Goal: Task Accomplishment & Management: Manage account settings

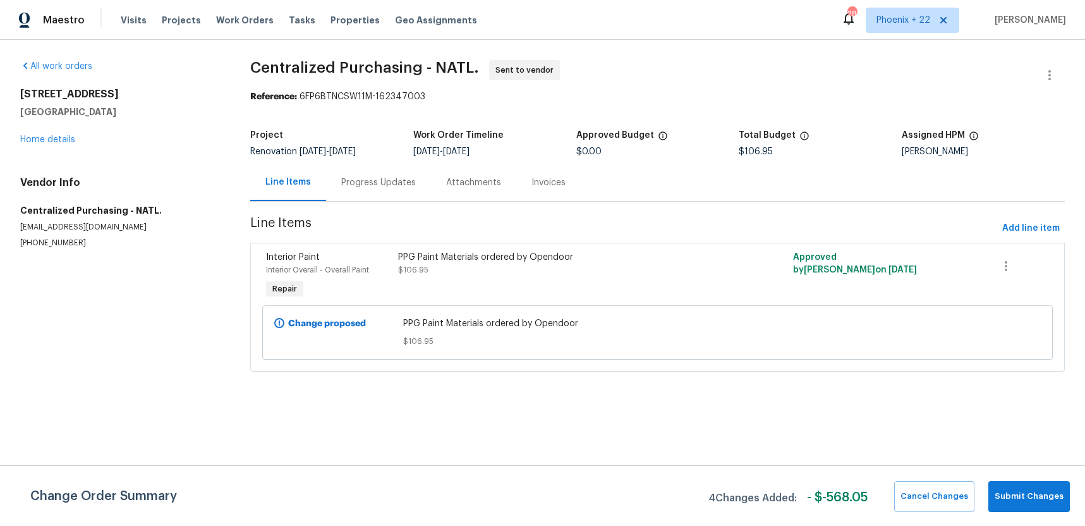
click at [243, 11] on div "Visits Projects Work Orders Tasks Properties Geo Assignments" at bounding box center [307, 20] width 372 height 25
click at [241, 16] on span "Work Orders" at bounding box center [245, 20] width 58 height 13
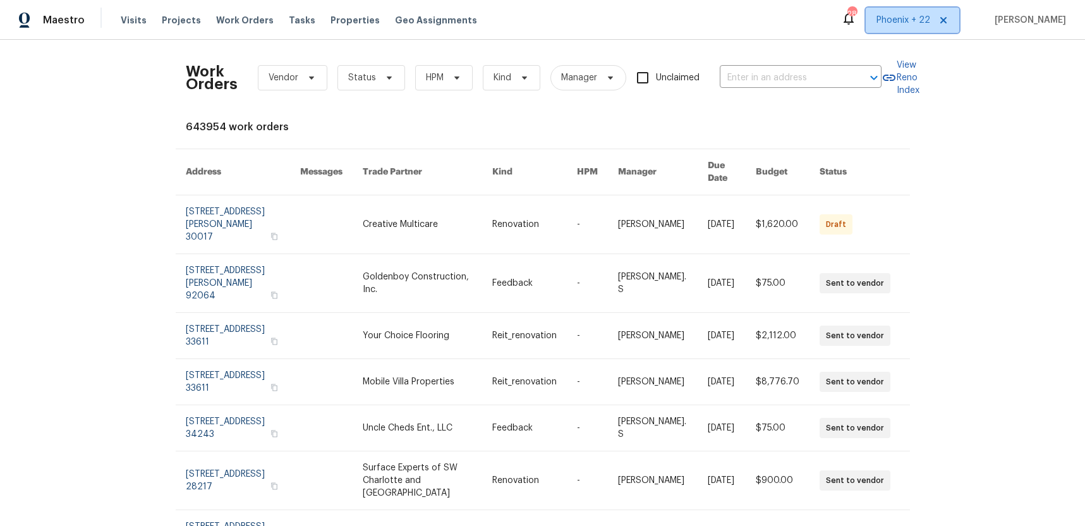
click at [908, 18] on span "Phoenix + 22" at bounding box center [904, 20] width 54 height 13
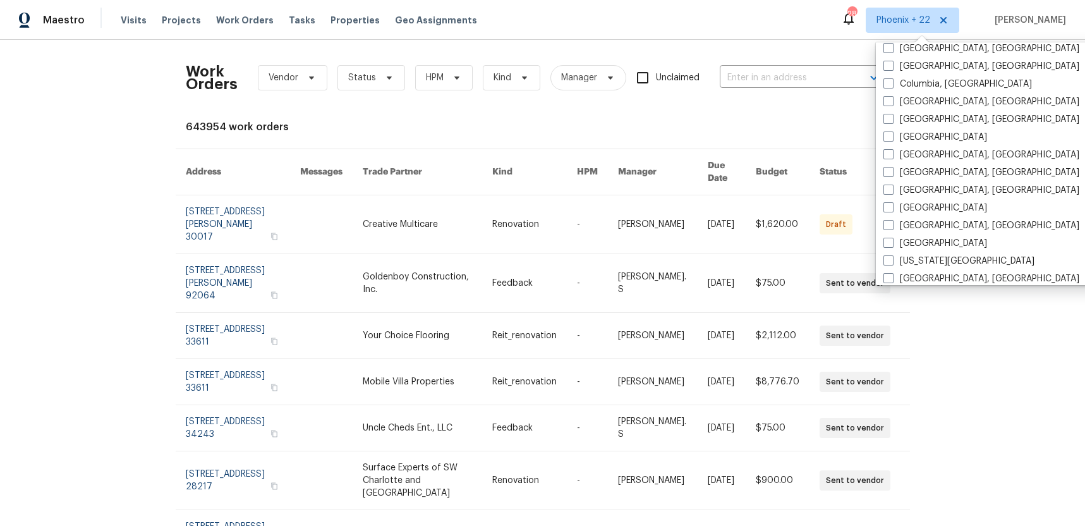
scroll to position [583, 0]
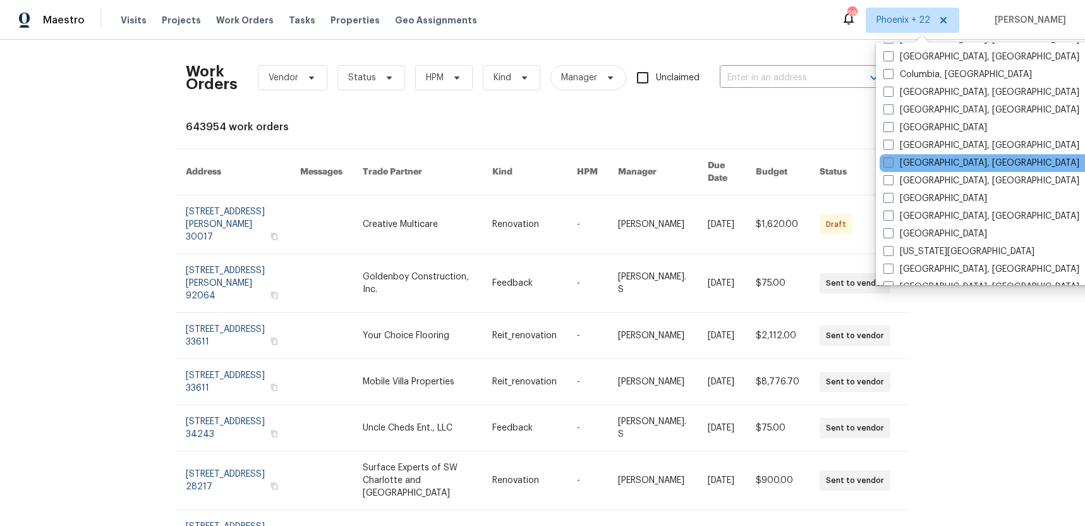
click at [915, 164] on label "[GEOGRAPHIC_DATA], [GEOGRAPHIC_DATA]" at bounding box center [982, 163] width 196 height 13
click at [892, 164] on input "[GEOGRAPHIC_DATA], [GEOGRAPHIC_DATA]" at bounding box center [888, 161] width 8 height 8
checkbox input "true"
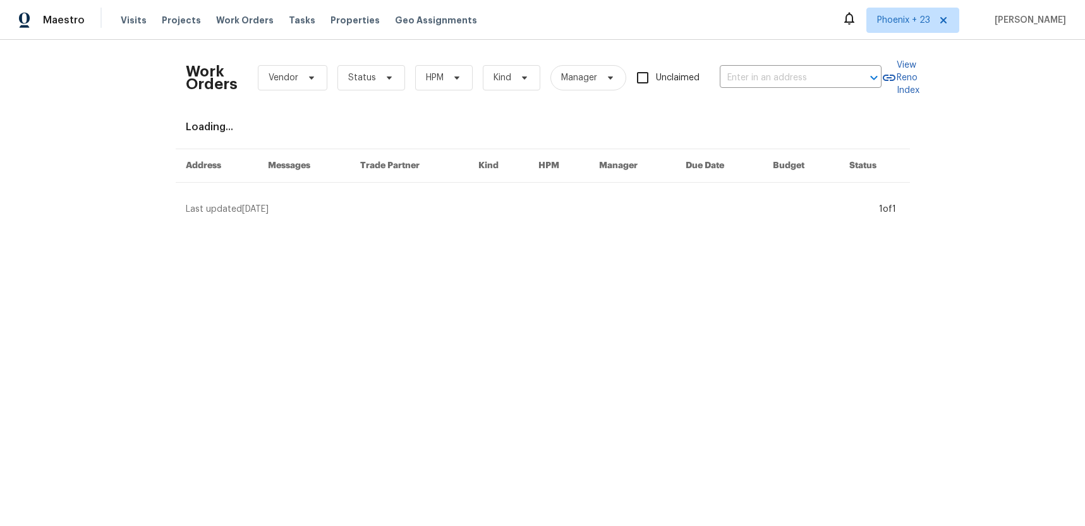
click at [810, 91] on div "Work Orders Vendor Status HPM Kind Manager Unclaimed ​" at bounding box center [534, 78] width 696 height 56
click at [804, 82] on input "text" at bounding box center [783, 78] width 126 height 20
paste input "[STREET_ADDRESS]"
type input "[STREET_ADDRESS]"
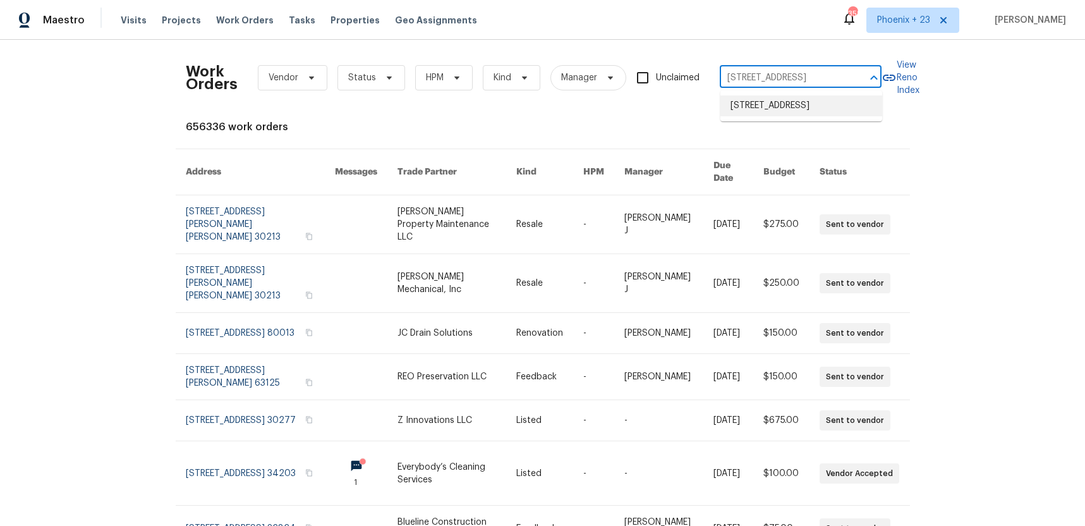
click at [797, 107] on li "[STREET_ADDRESS]" at bounding box center [802, 105] width 162 height 21
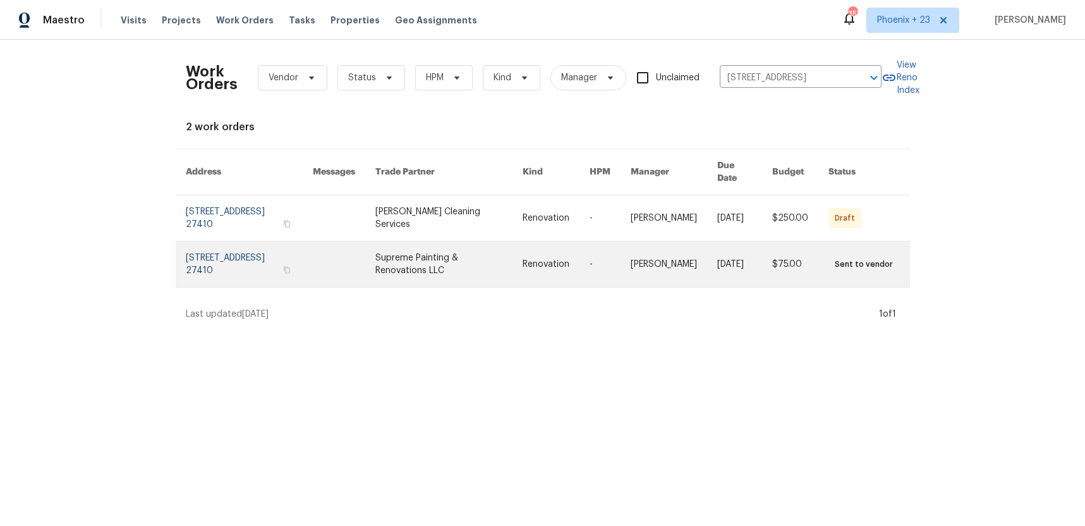
click at [410, 241] on link at bounding box center [448, 264] width 147 height 46
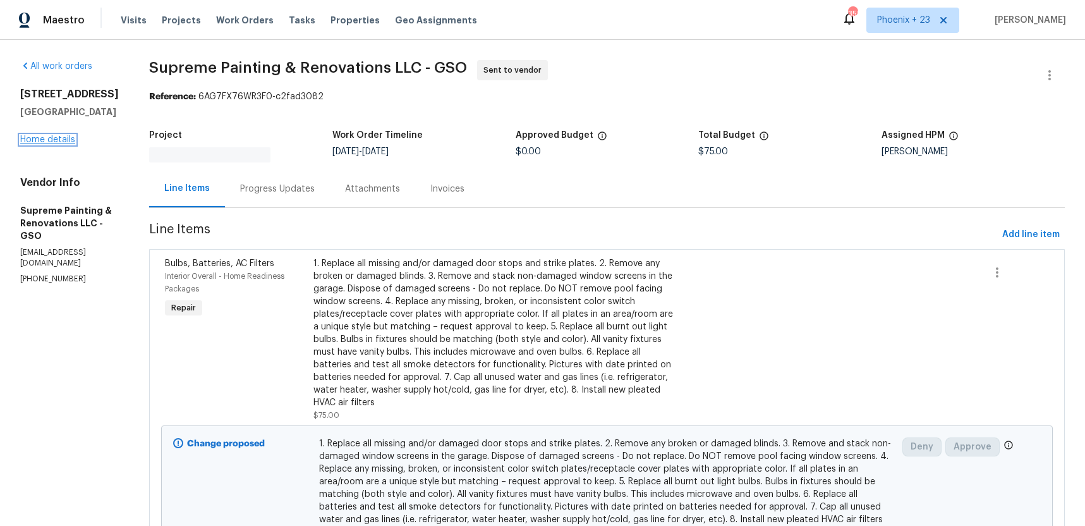
click at [45, 139] on link "Home details" at bounding box center [47, 139] width 55 height 9
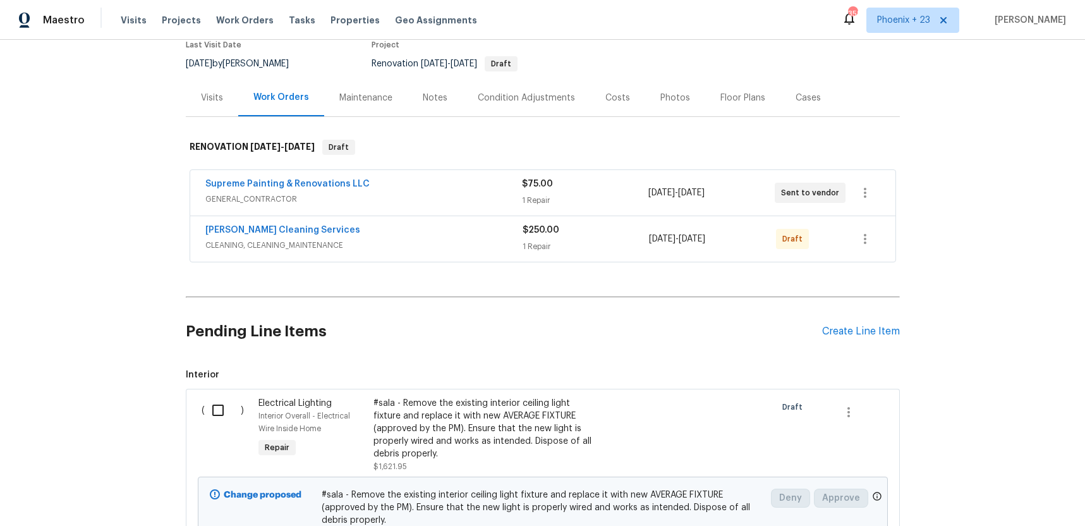
scroll to position [127, 0]
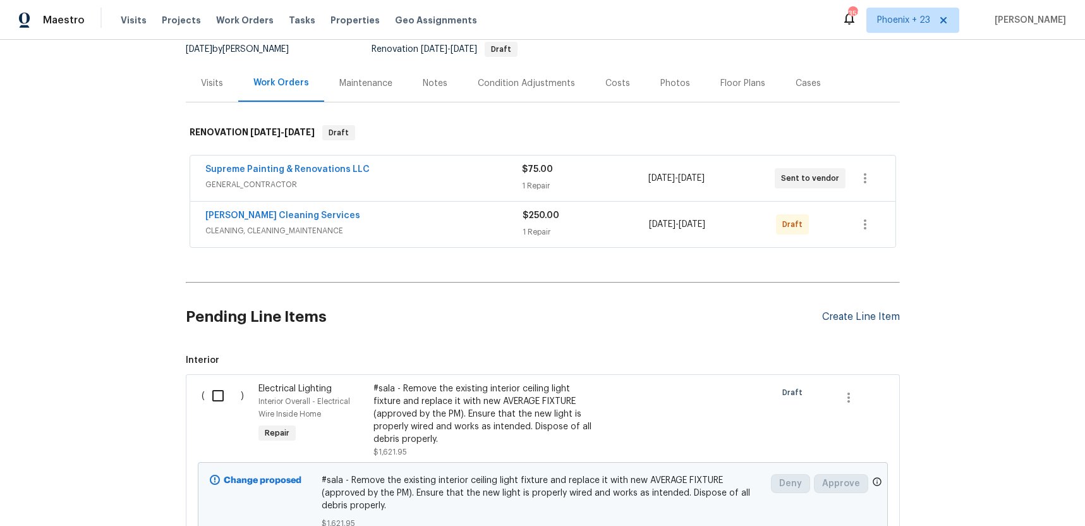
click at [843, 317] on div "Create Line Item" at bounding box center [861, 317] width 78 height 12
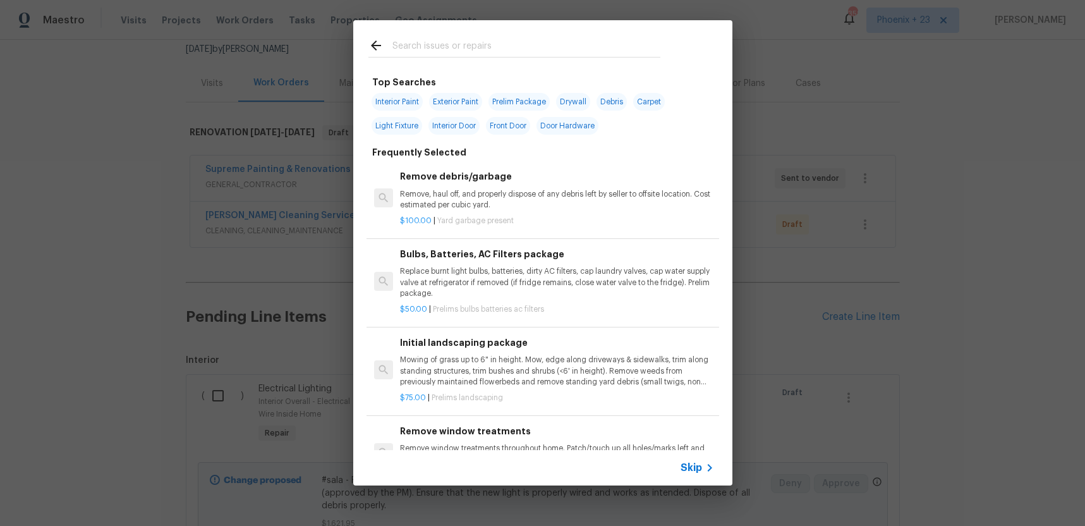
click at [489, 47] on input "text" at bounding box center [527, 47] width 268 height 19
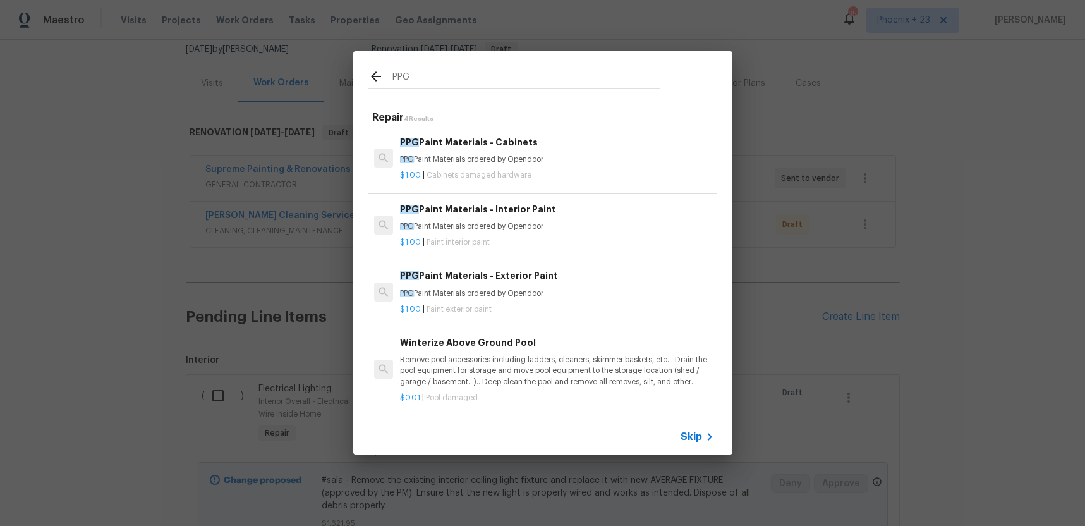
type input "PPG"
click at [602, 203] on h6 "PPG Paint Materials - Interior Paint" at bounding box center [557, 209] width 314 height 14
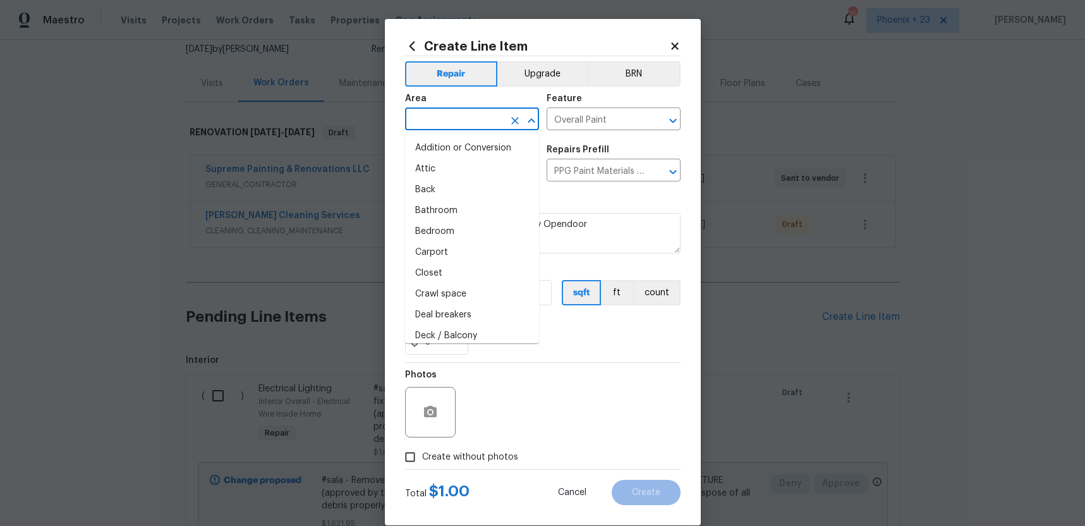
click at [451, 119] on input "text" at bounding box center [454, 121] width 99 height 20
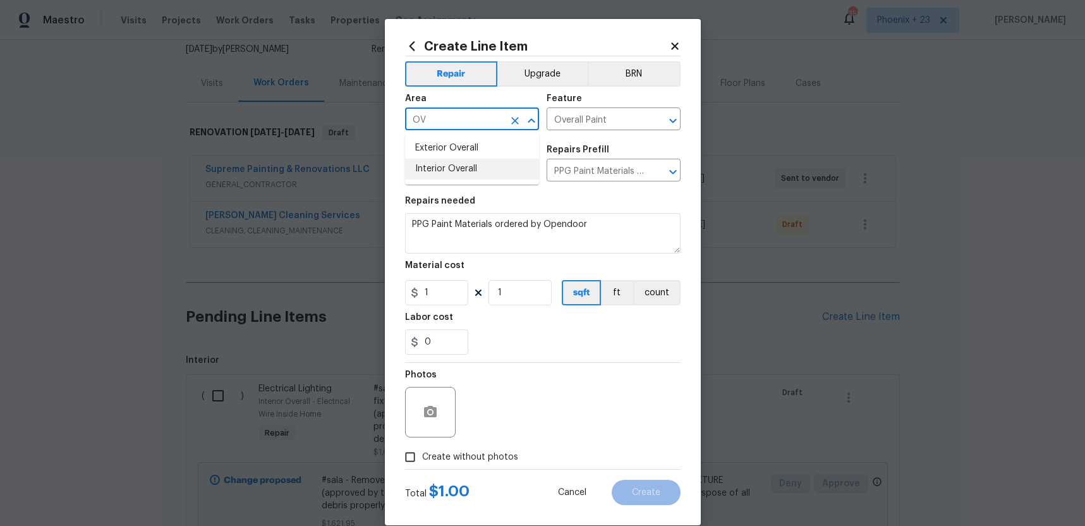
drag, startPoint x: 462, startPoint y: 176, endPoint x: 460, endPoint y: 197, distance: 21.6
click at [462, 176] on li "Interior Overall" at bounding box center [472, 169] width 134 height 21
type input "Interior Overall"
click at [444, 281] on figure "Material cost 1 1 sqft ft count" at bounding box center [543, 283] width 276 height 44
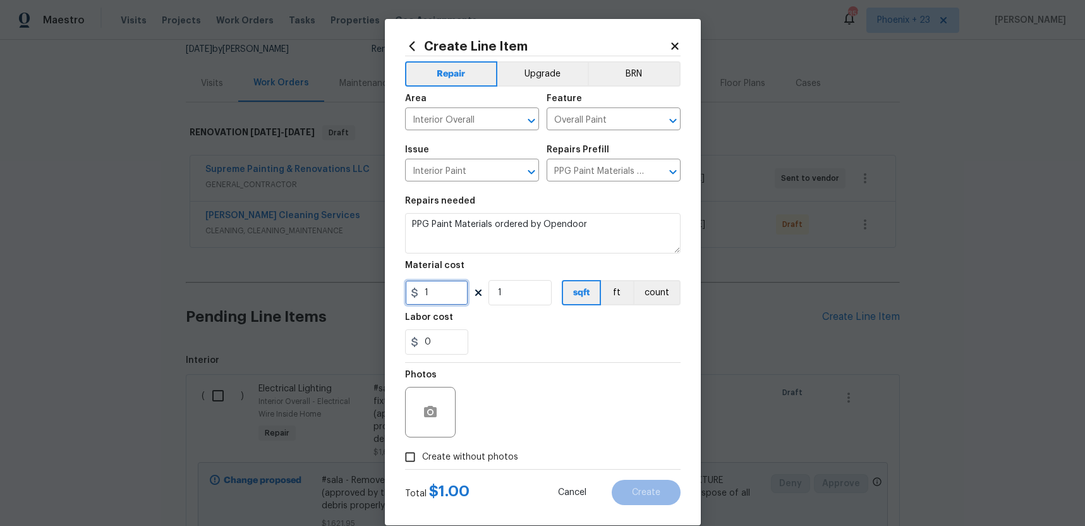
click at [445, 296] on input "1" at bounding box center [436, 292] width 63 height 25
drag, startPoint x: 445, startPoint y: 296, endPoint x: 402, endPoint y: 291, distance: 43.2
click at [402, 291] on div "Create Line Item Repair Upgrade BRN Area Interior Overall ​ Feature Overall Pai…" at bounding box center [543, 272] width 316 height 506
type input "734.76"
click at [492, 454] on span "Create without photos" at bounding box center [470, 457] width 96 height 13
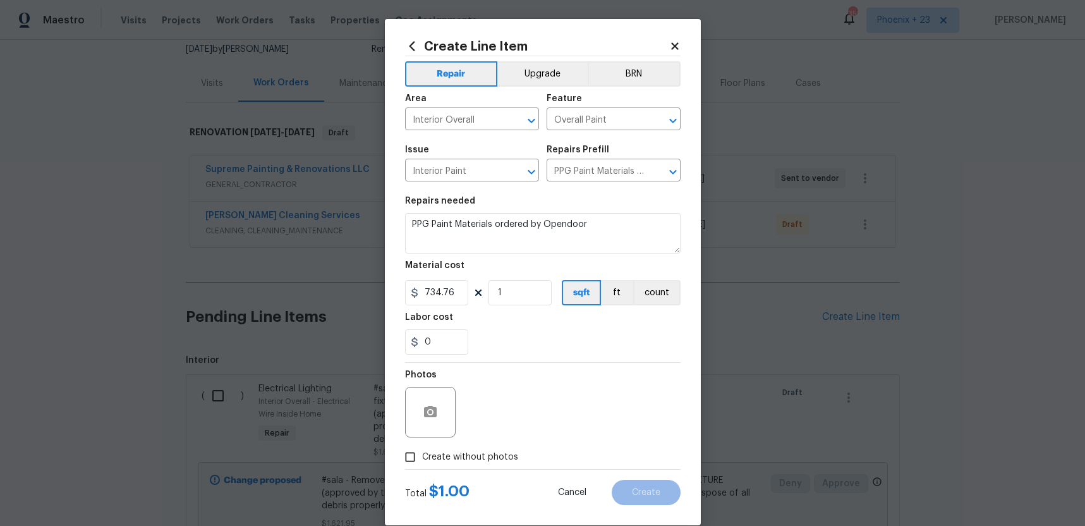
click at [422, 454] on input "Create without photos" at bounding box center [410, 457] width 24 height 24
checkbox input "true"
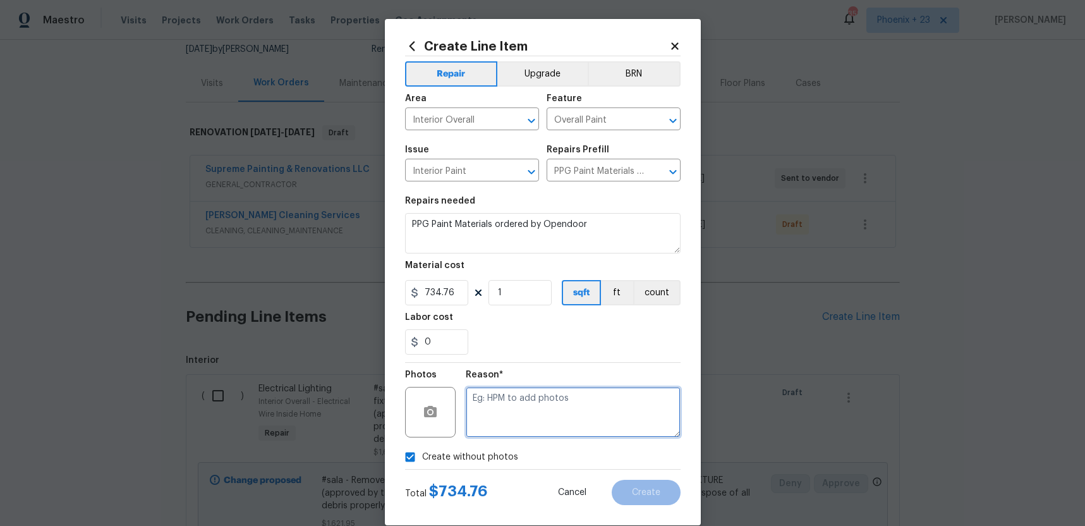
click at [506, 425] on textarea at bounding box center [573, 412] width 215 height 51
type textarea "NA"
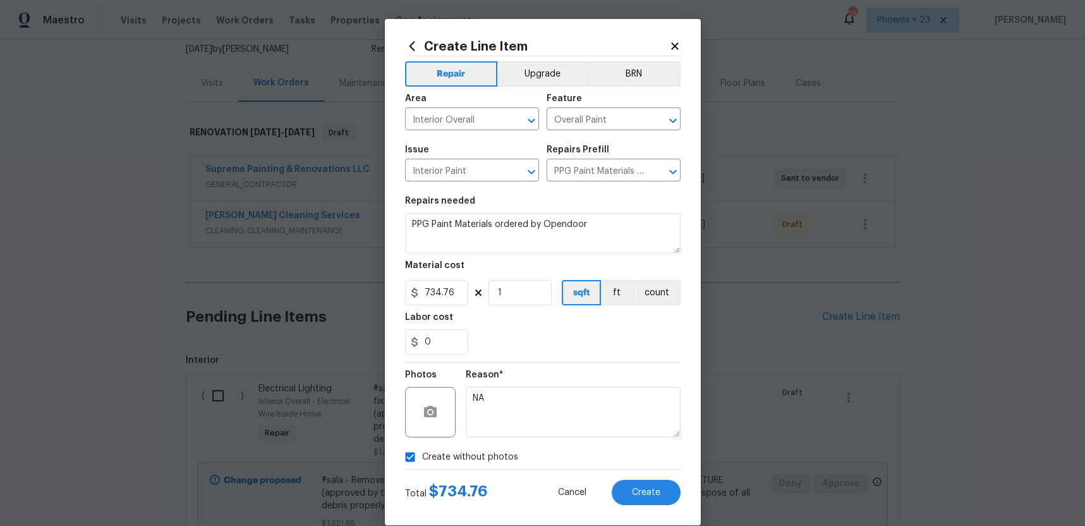
click at [536, 371] on div "Reason*" at bounding box center [573, 378] width 215 height 16
click at [659, 499] on button "Create" at bounding box center [646, 492] width 69 height 25
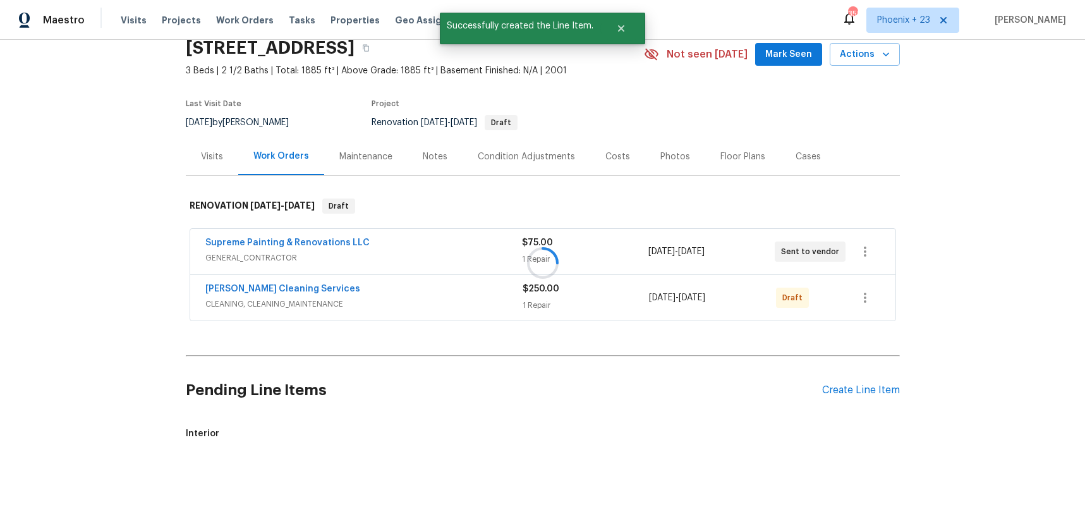
scroll to position [195, 0]
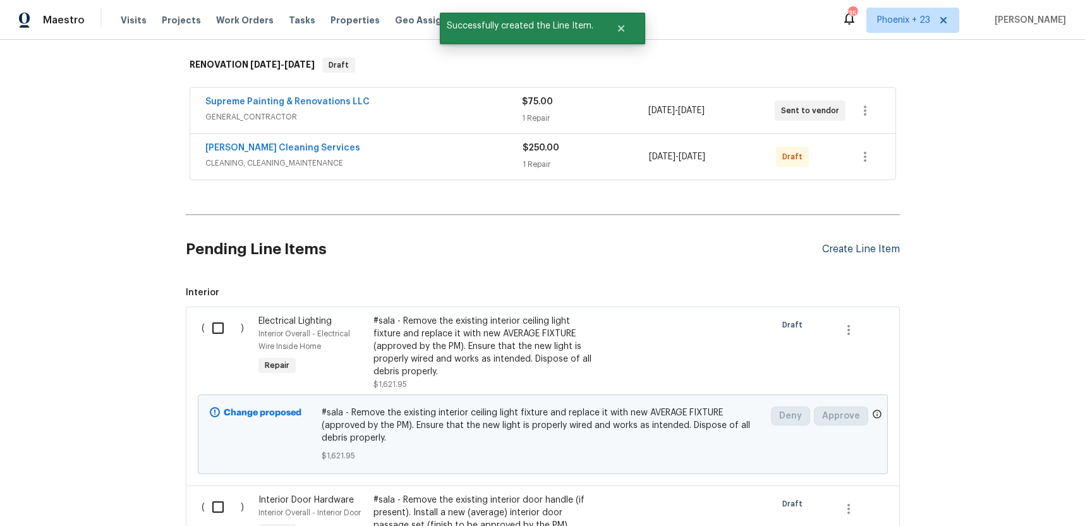
click at [857, 251] on div "Create Line Item" at bounding box center [861, 249] width 78 height 12
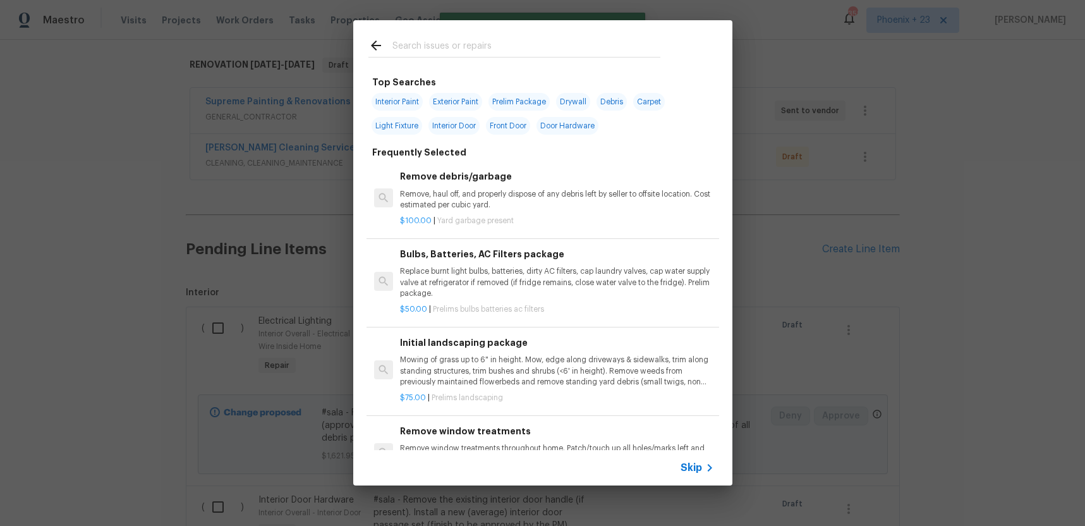
click at [498, 49] on input "text" at bounding box center [527, 47] width 268 height 19
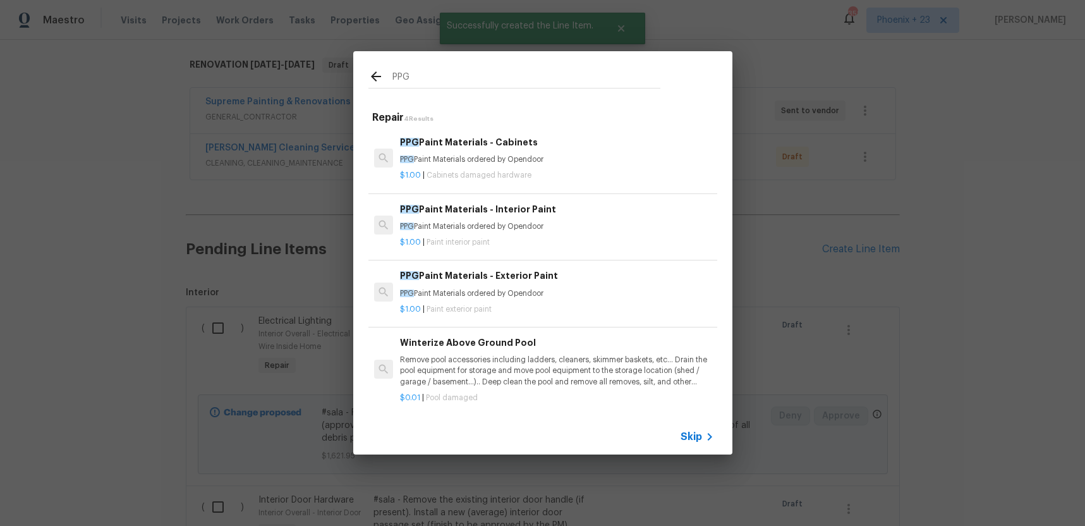
type input "PPG"
click at [583, 161] on p "PPG Paint Materials ordered by Opendoor" at bounding box center [557, 159] width 314 height 11
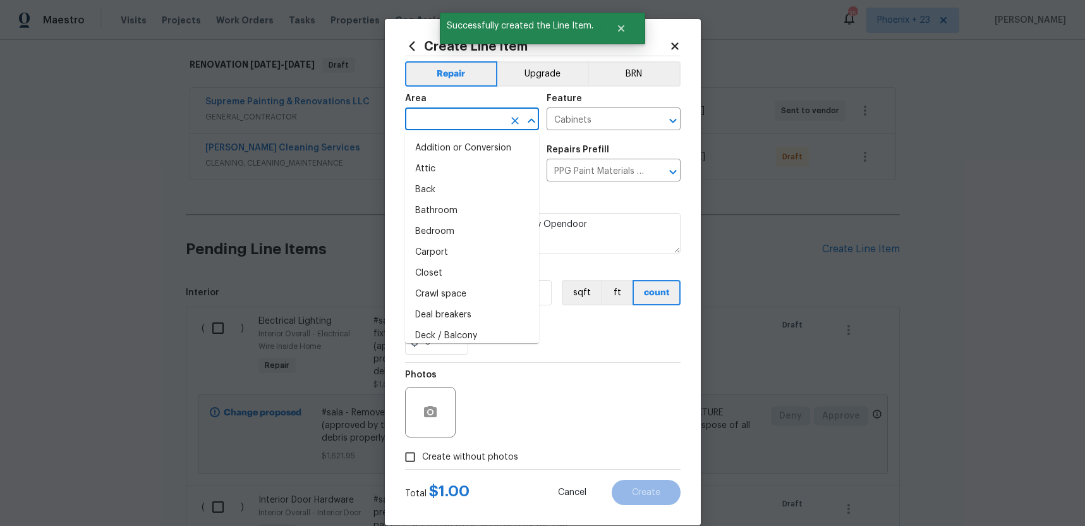
click at [445, 118] on input "text" at bounding box center [454, 121] width 99 height 20
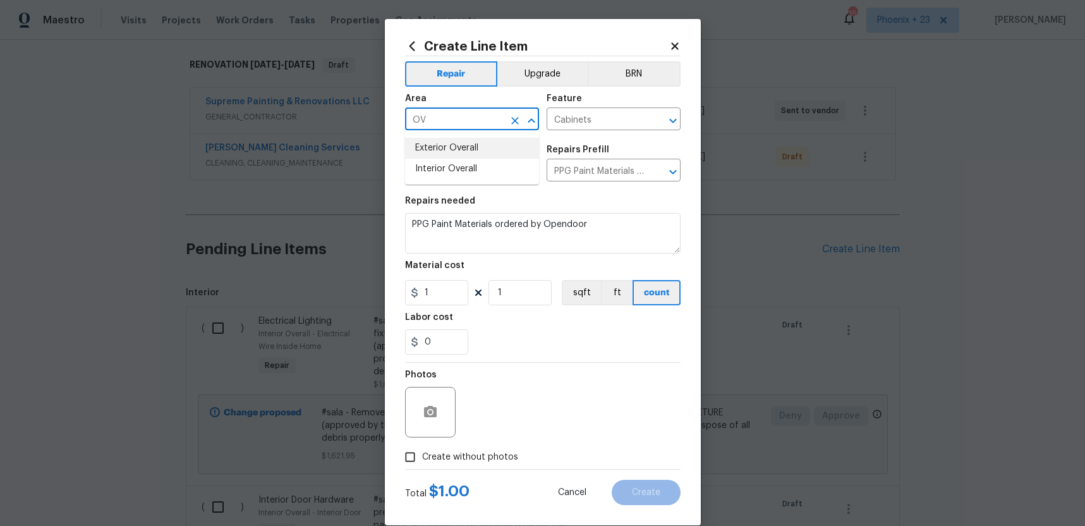
click at [451, 164] on li "Interior Overall" at bounding box center [472, 169] width 134 height 21
type input "Interior Overall"
drag, startPoint x: 435, startPoint y: 303, endPoint x: 446, endPoint y: 298, distance: 12.5
click at [435, 303] on input "1" at bounding box center [436, 292] width 63 height 25
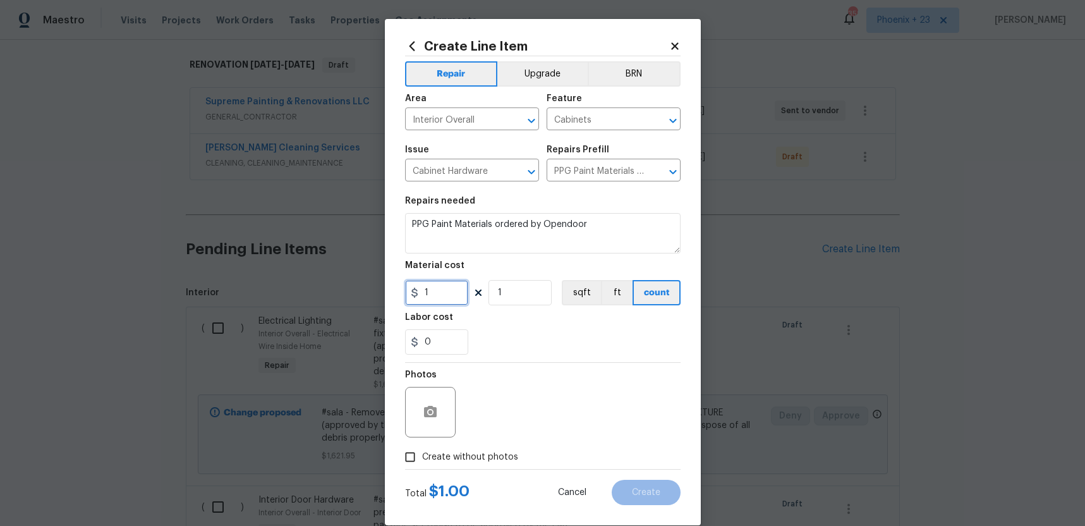
click at [405, 293] on input "1" at bounding box center [436, 292] width 63 height 25
type input "182.19"
click at [474, 461] on span "Create without photos" at bounding box center [470, 457] width 96 height 13
click at [422, 461] on input "Create without photos" at bounding box center [410, 457] width 24 height 24
checkbox input "true"
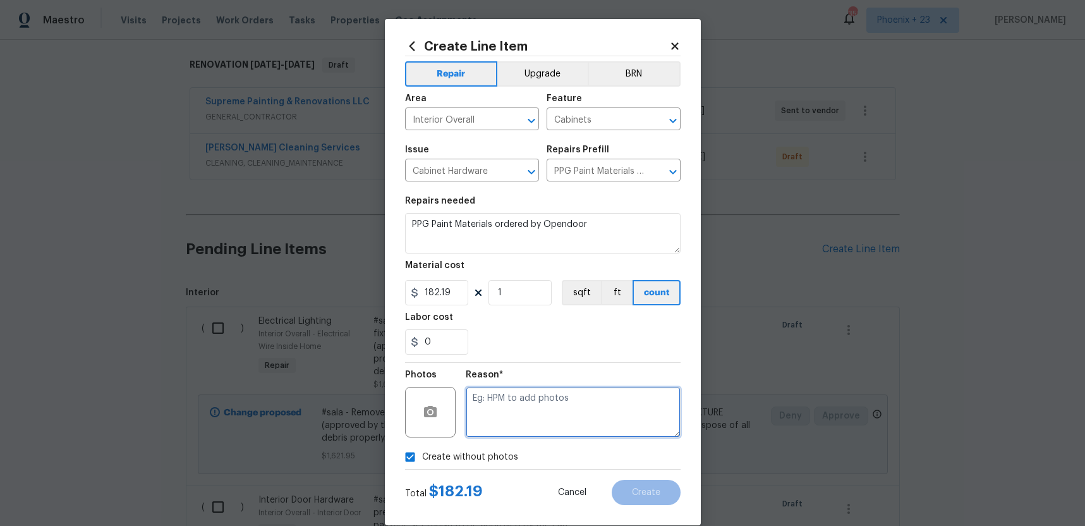
click at [505, 420] on textarea at bounding box center [573, 412] width 215 height 51
type textarea "NA"
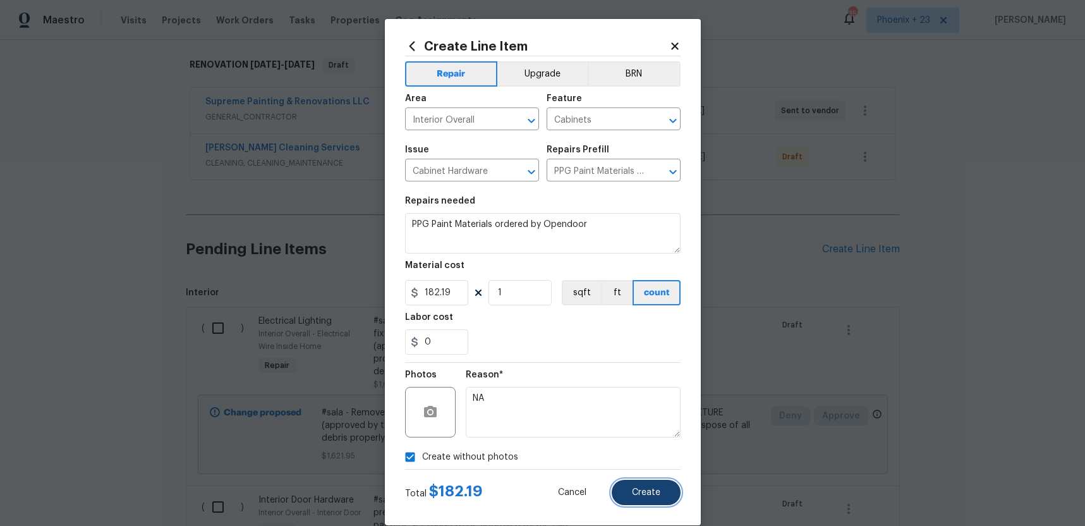
click at [630, 493] on button "Create" at bounding box center [646, 492] width 69 height 25
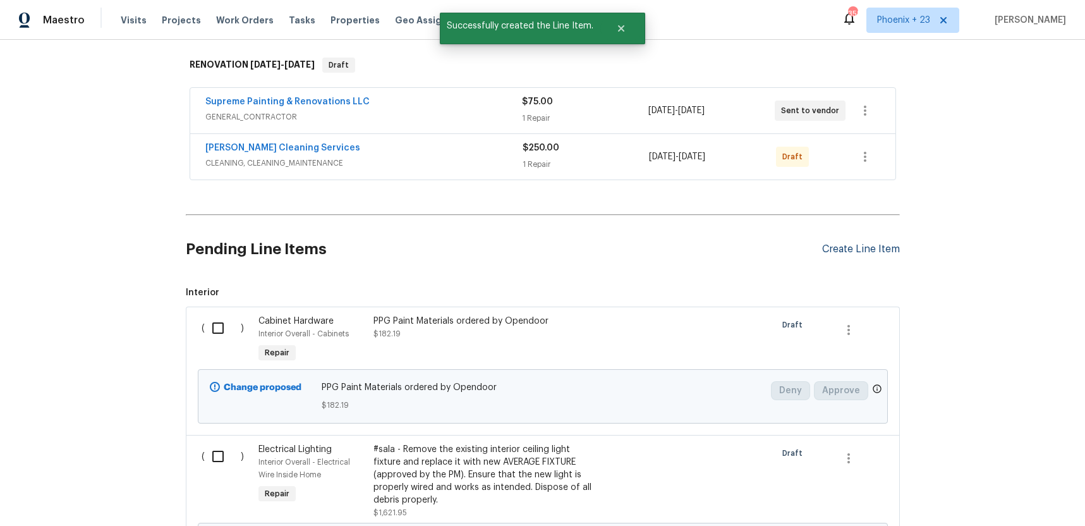
click at [857, 249] on div "Create Line Item" at bounding box center [861, 249] width 78 height 12
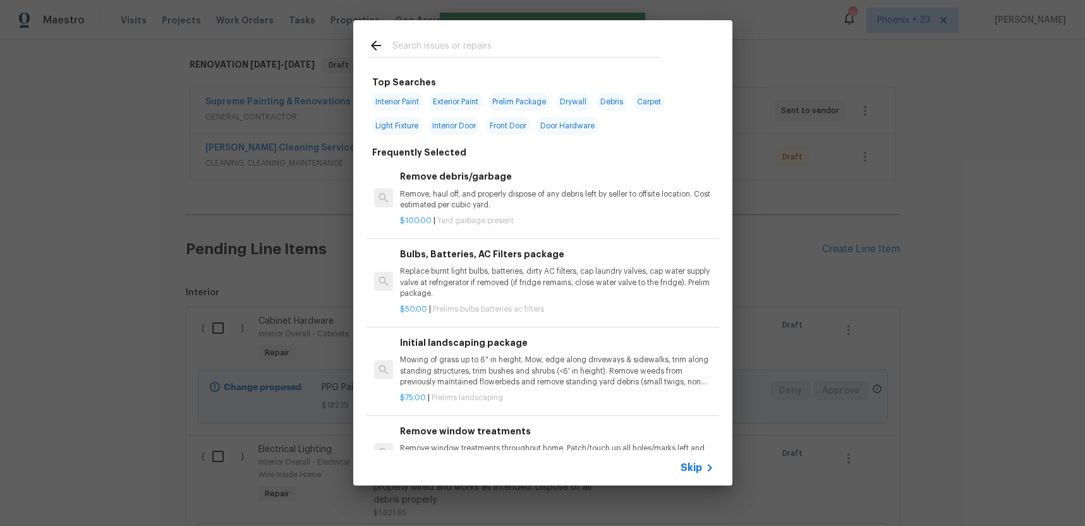
click at [540, 51] on input "text" at bounding box center [527, 47] width 268 height 19
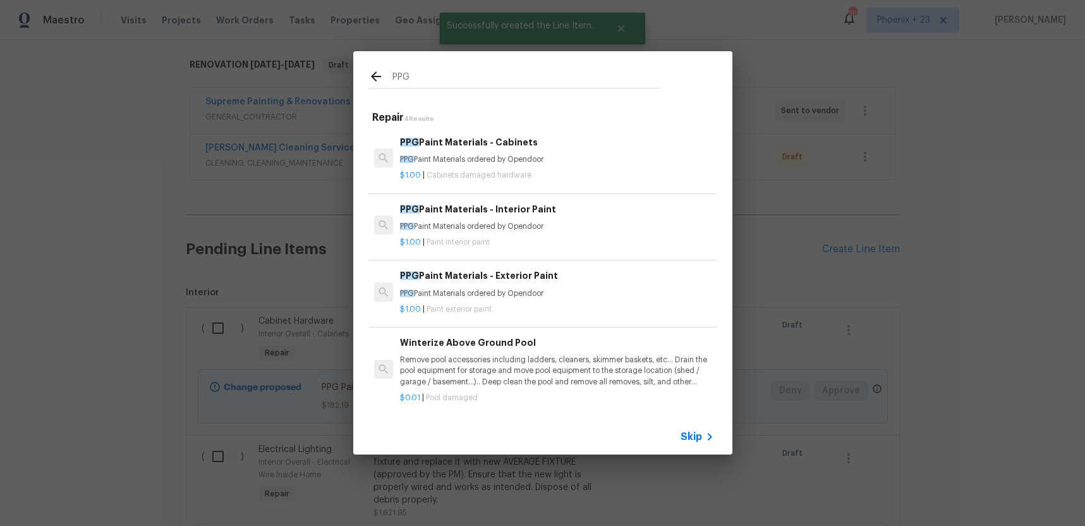
type input "PPG"
click at [659, 288] on p "PPG Paint Materials ordered by Opendoor" at bounding box center [557, 293] width 314 height 11
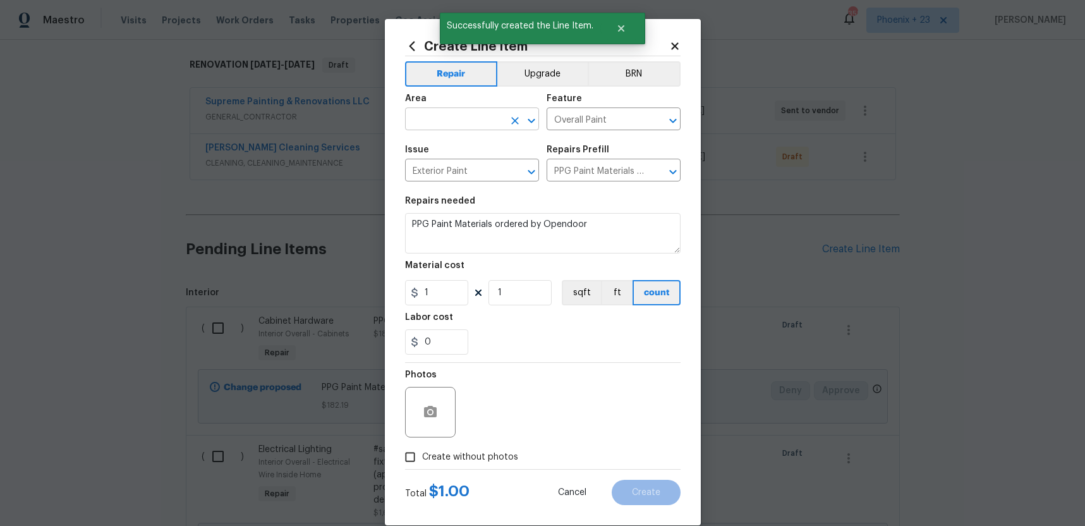
click at [487, 125] on input "text" at bounding box center [454, 121] width 99 height 20
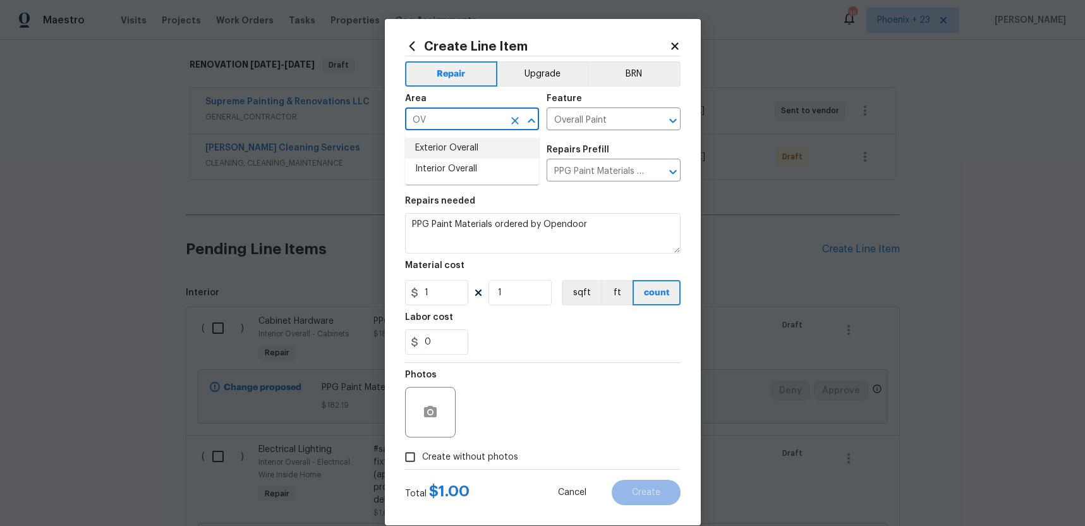
click at [489, 156] on li "Exterior Overall" at bounding box center [472, 148] width 134 height 21
type input "Exterior Overall"
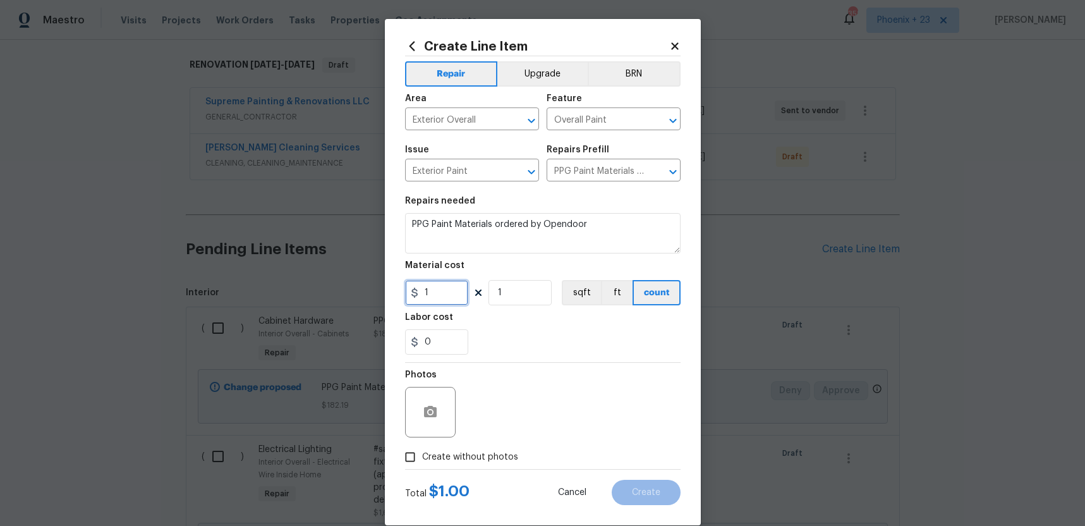
drag, startPoint x: 449, startPoint y: 302, endPoint x: 414, endPoint y: 296, distance: 35.9
click at [414, 296] on div "1" at bounding box center [436, 292] width 63 height 25
type input "48.54"
drag, startPoint x: 461, startPoint y: 447, endPoint x: 491, endPoint y: 446, distance: 29.7
click at [463, 447] on label "Create without photos" at bounding box center [458, 457] width 120 height 24
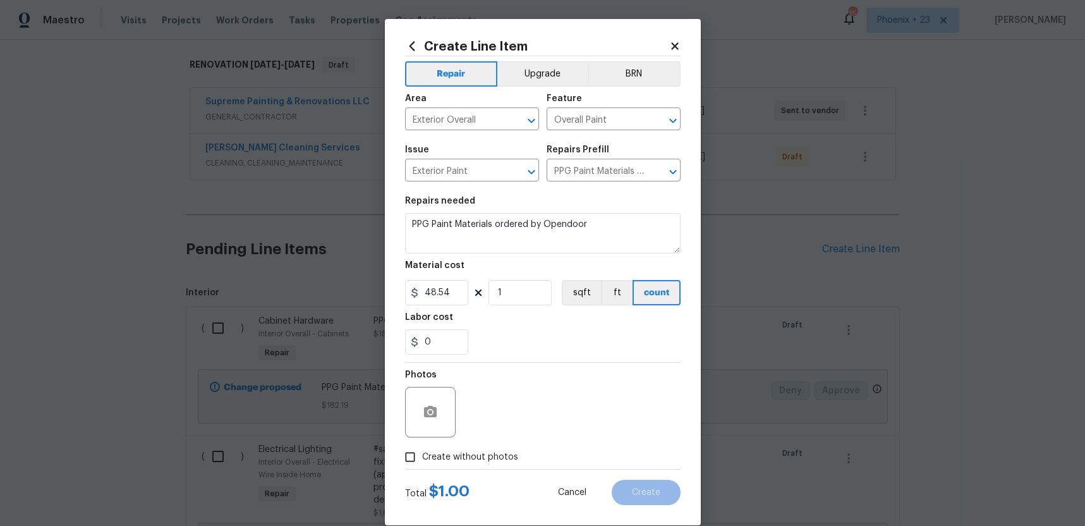
click at [422, 447] on input "Create without photos" at bounding box center [410, 457] width 24 height 24
checkbox input "true"
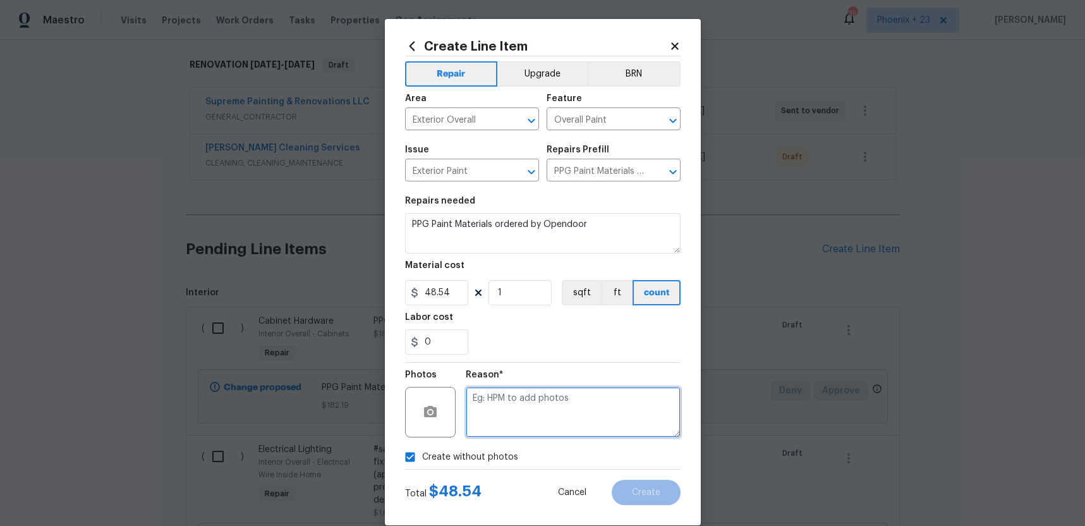
click at [501, 424] on textarea at bounding box center [573, 412] width 215 height 51
type textarea "B"
type textarea "NA"
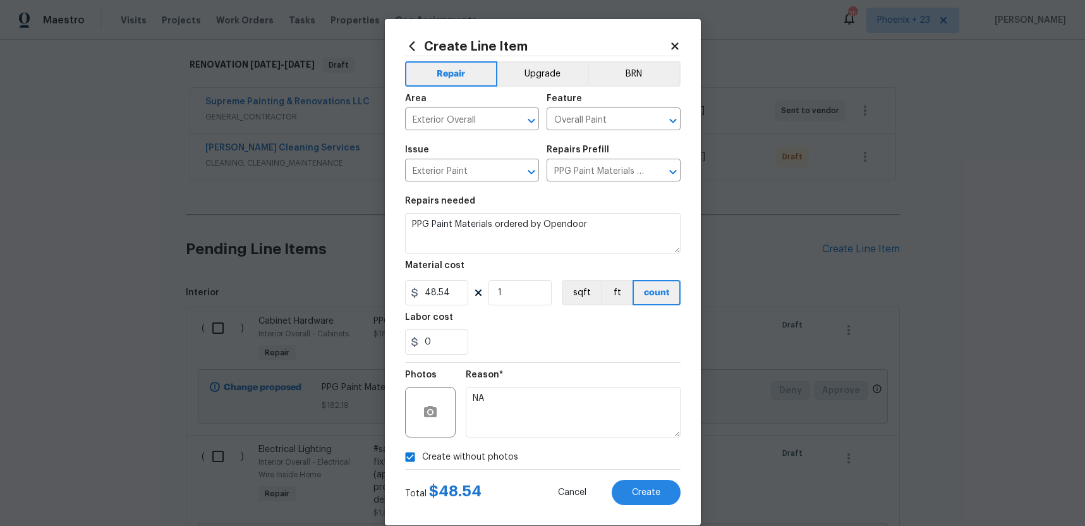
click at [522, 363] on div "Reason* NA" at bounding box center [573, 404] width 215 height 82
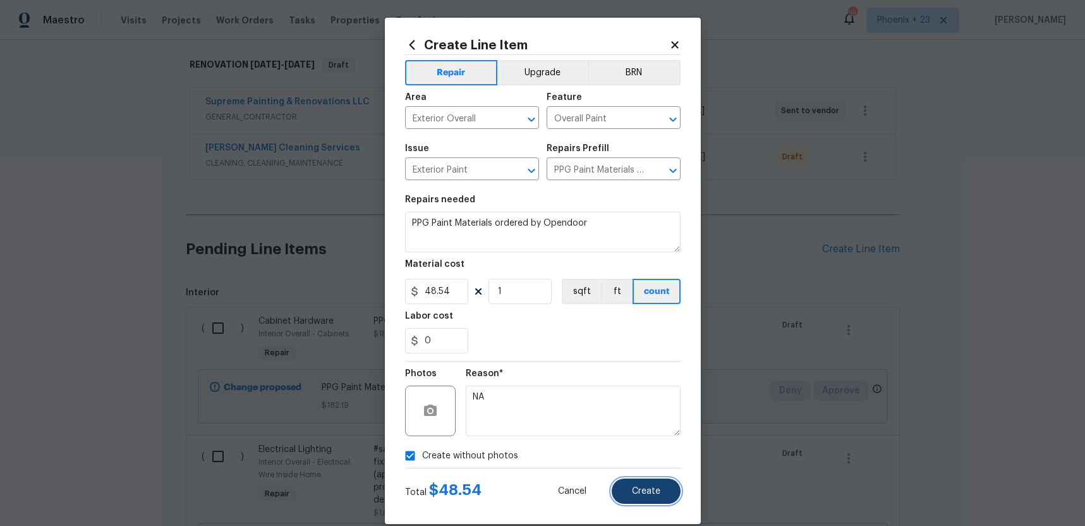
click at [670, 497] on button "Create" at bounding box center [646, 491] width 69 height 25
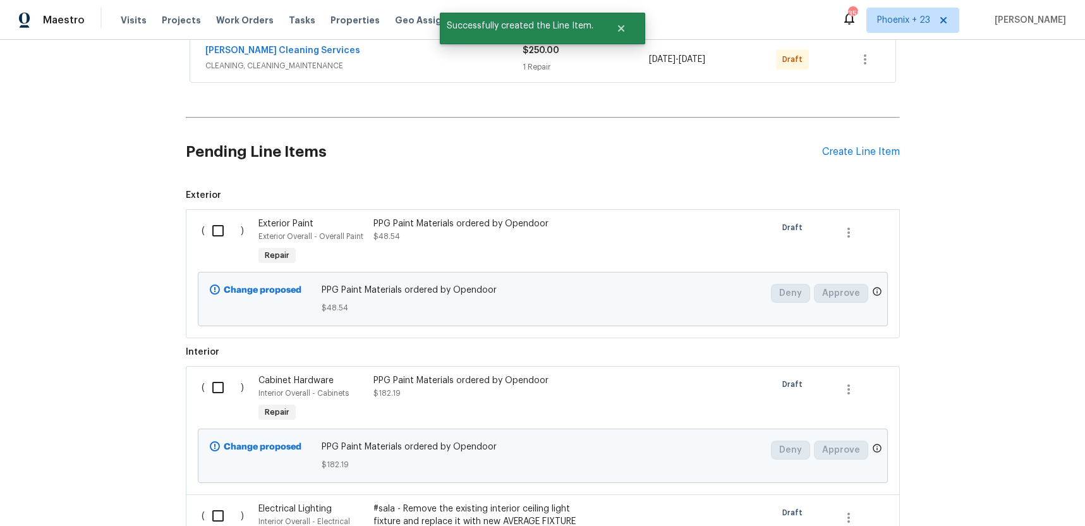
scroll to position [319, 0]
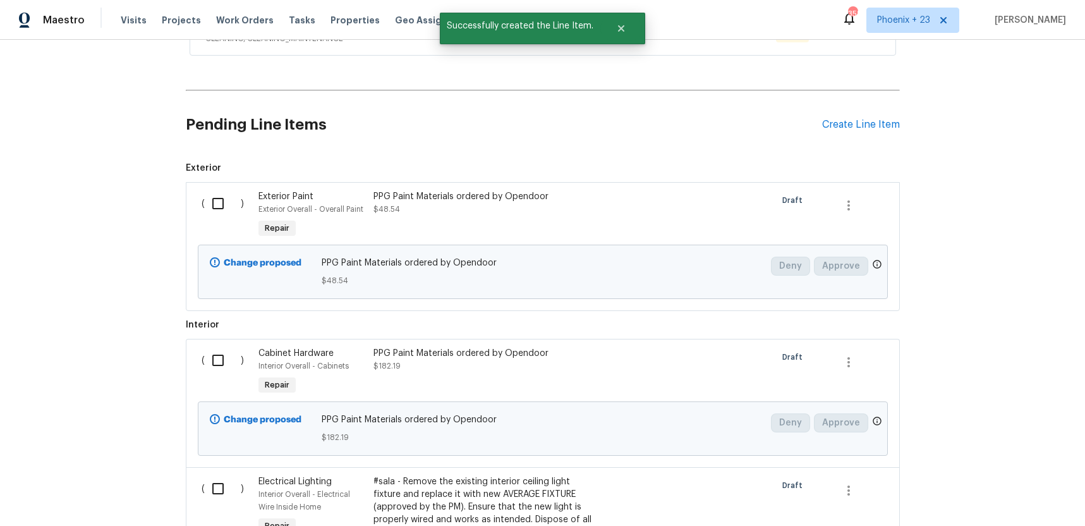
click at [218, 213] on input "checkbox" at bounding box center [223, 203] width 36 height 27
checkbox input "true"
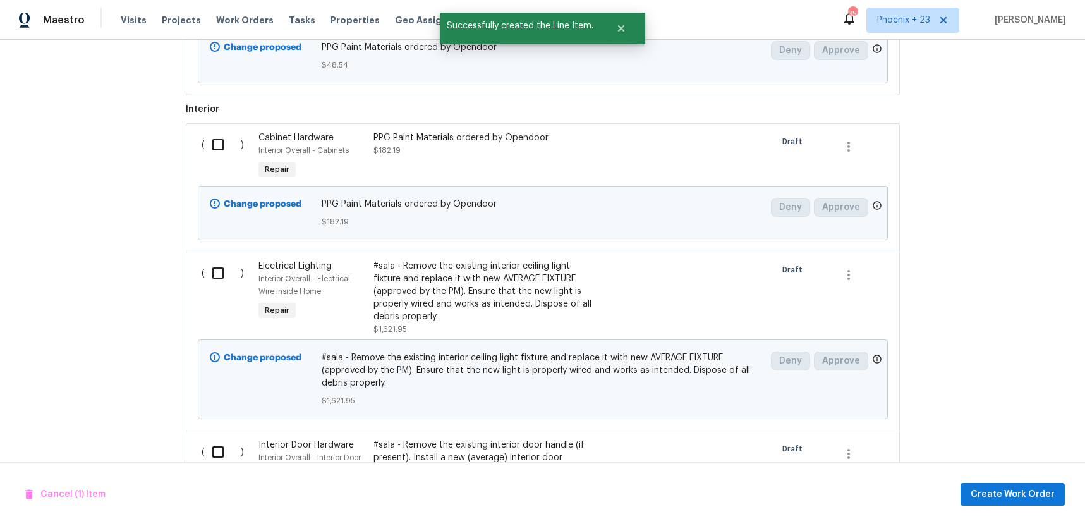
scroll to position [605, 0]
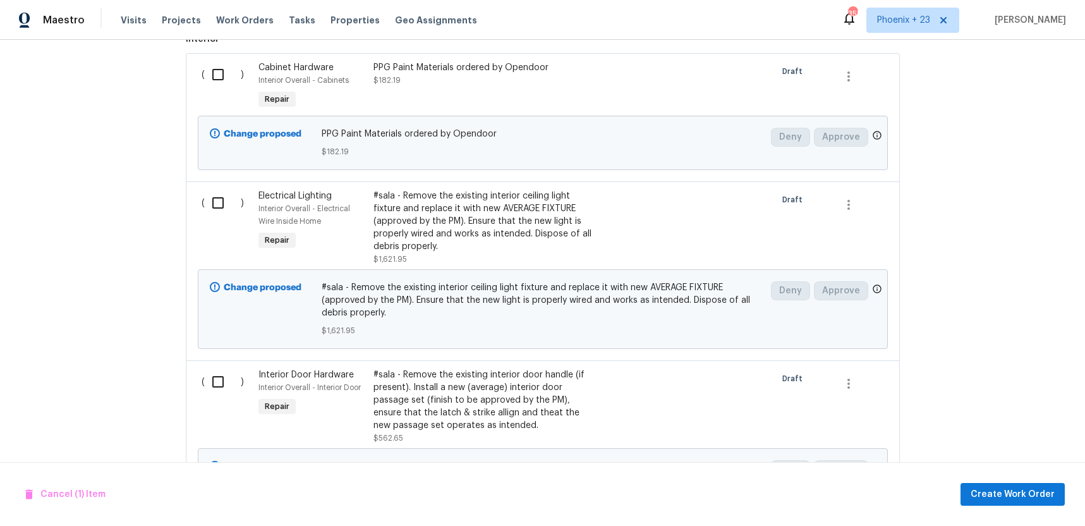
click at [210, 73] on input "checkbox" at bounding box center [223, 74] width 36 height 27
checkbox input "true"
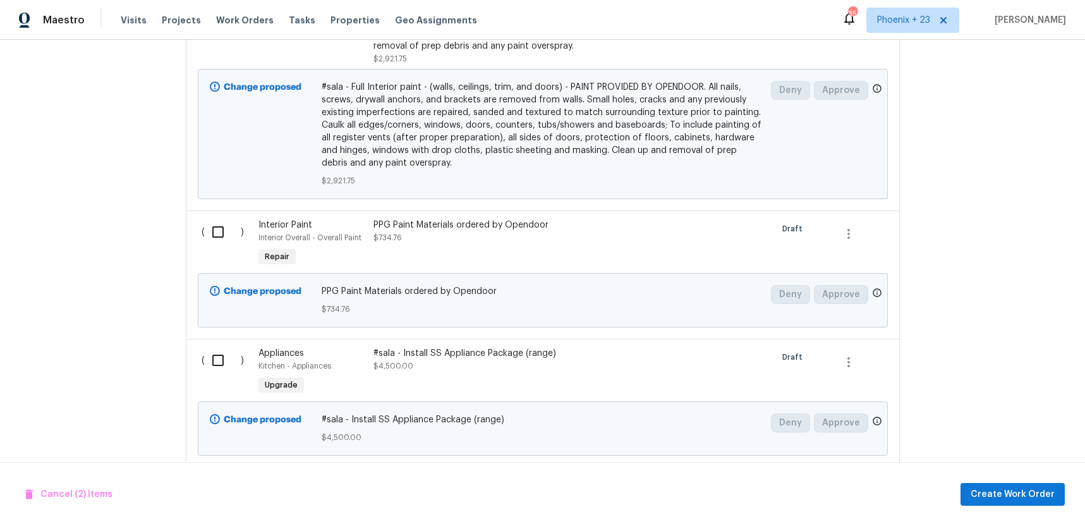
scroll to position [1285, 0]
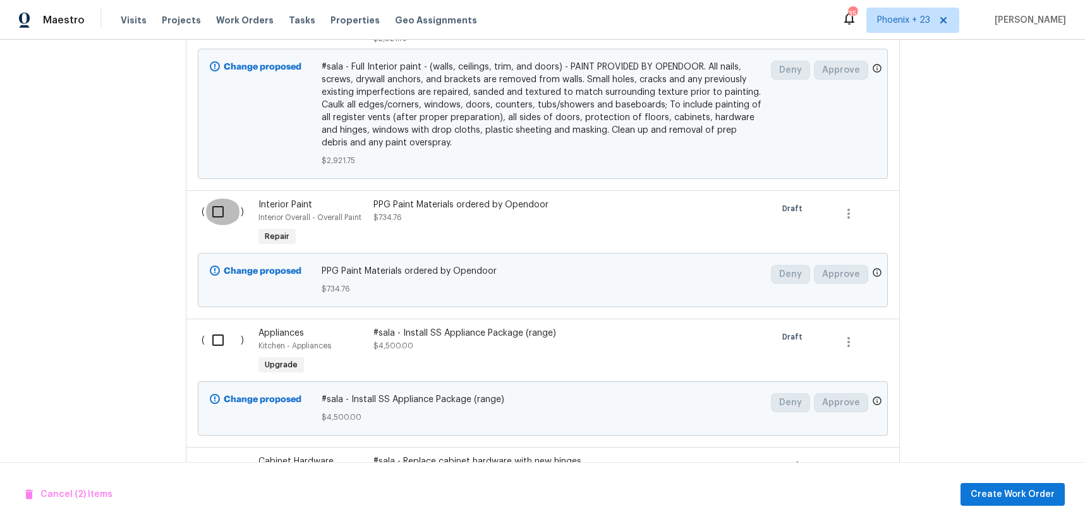
click at [217, 208] on input "checkbox" at bounding box center [223, 211] width 36 height 27
checkbox input "true"
click at [1023, 483] on button "Create Work Order" at bounding box center [1013, 494] width 104 height 23
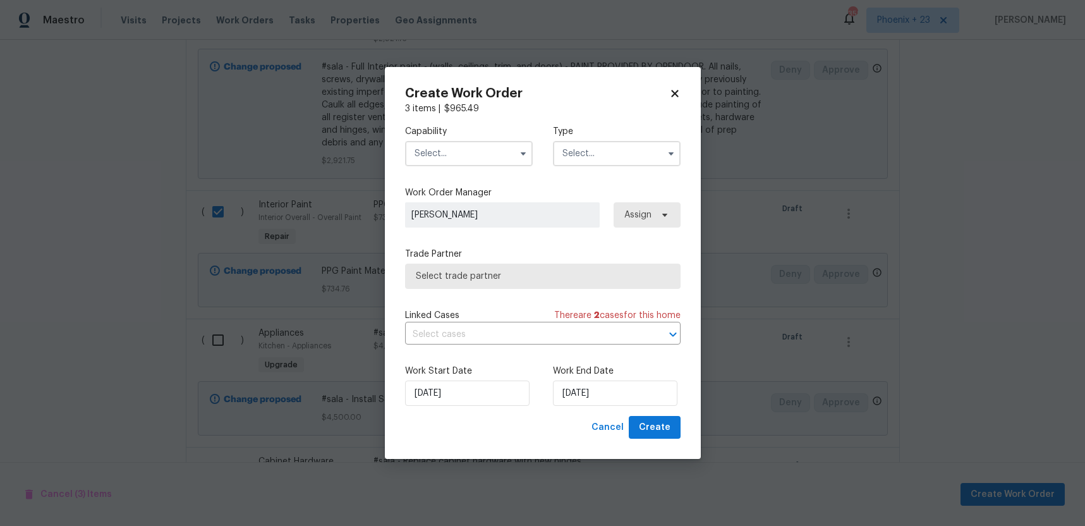
click at [467, 156] on input "text" at bounding box center [469, 153] width 128 height 25
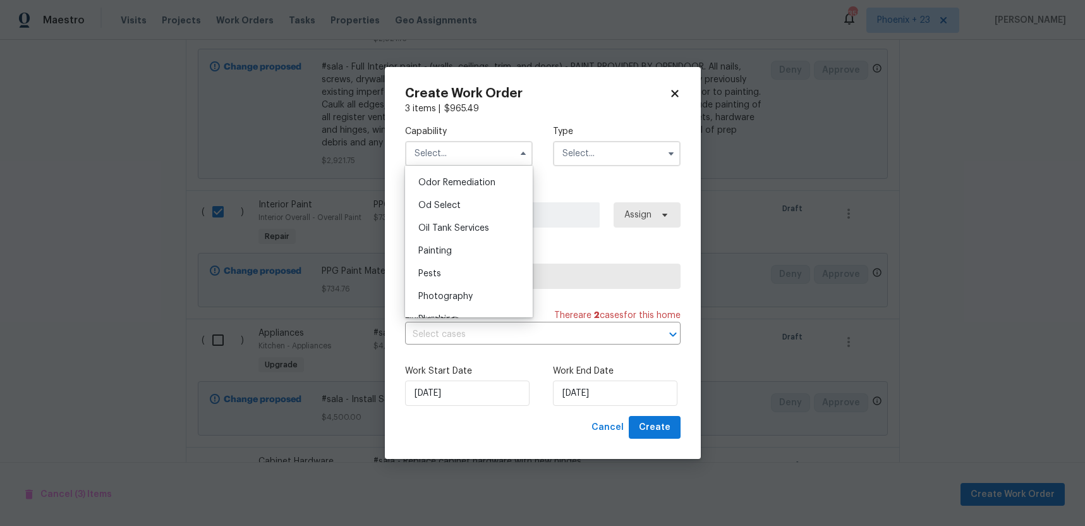
scroll to position [992, 0]
click at [473, 240] on div "Painting" at bounding box center [468, 249] width 121 height 23
type input "Painting"
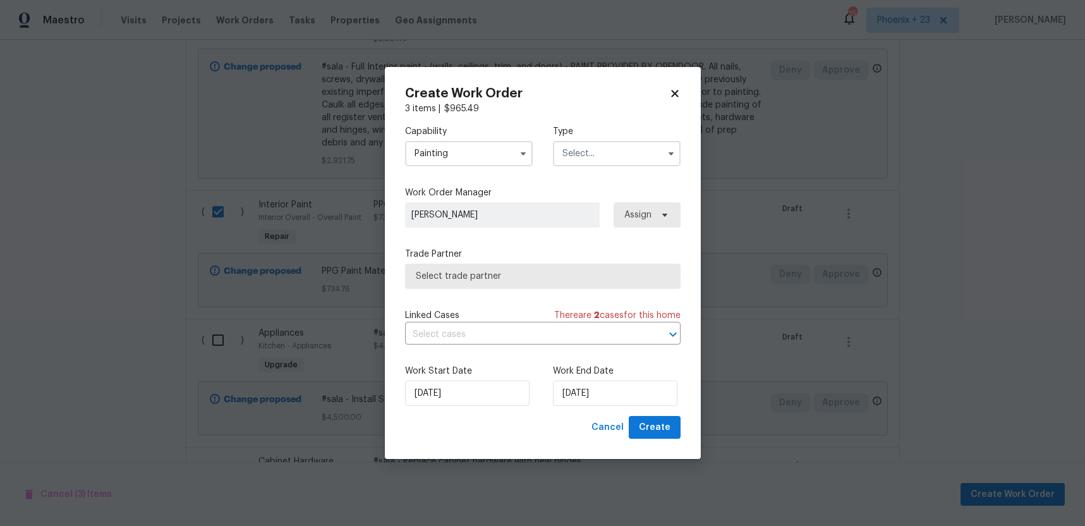
click at [605, 159] on input "text" at bounding box center [617, 153] width 128 height 25
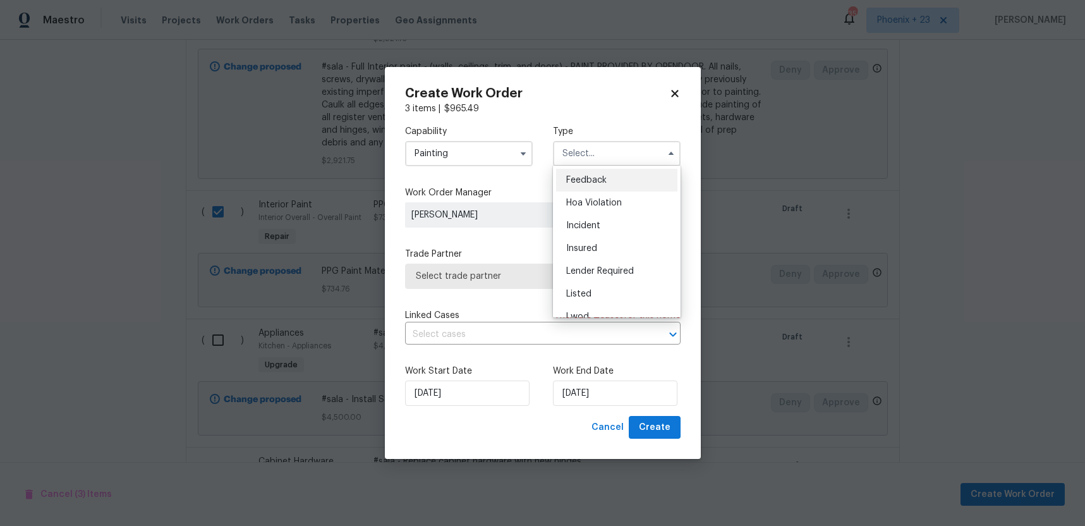
scroll to position [150, 0]
click at [615, 236] on div "Renovation" at bounding box center [616, 234] width 121 height 23
type input "Renovation"
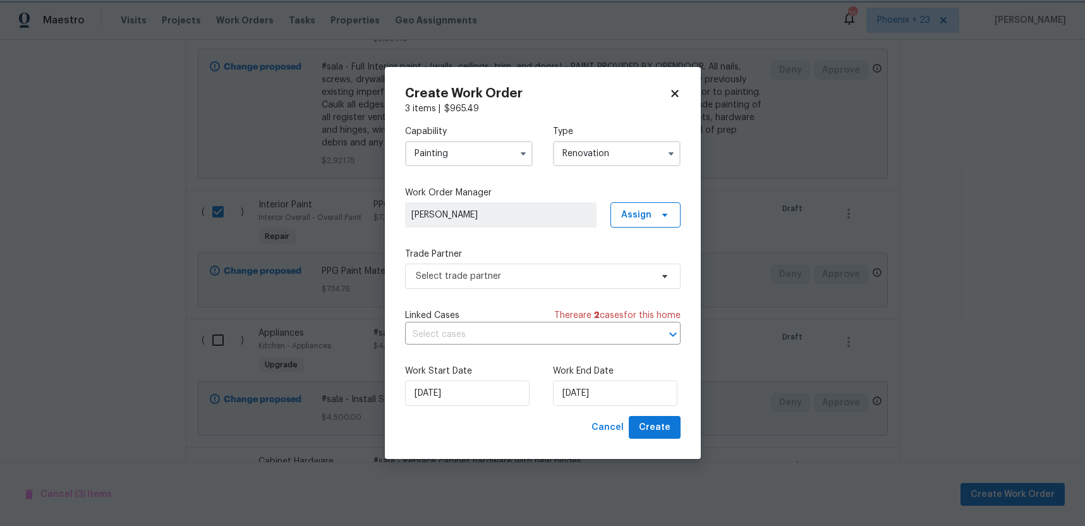
scroll to position [0, 0]
click at [644, 223] on span "Assign" at bounding box center [646, 214] width 70 height 25
click at [620, 272] on div "Assign to me" at bounding box center [647, 268] width 55 height 13
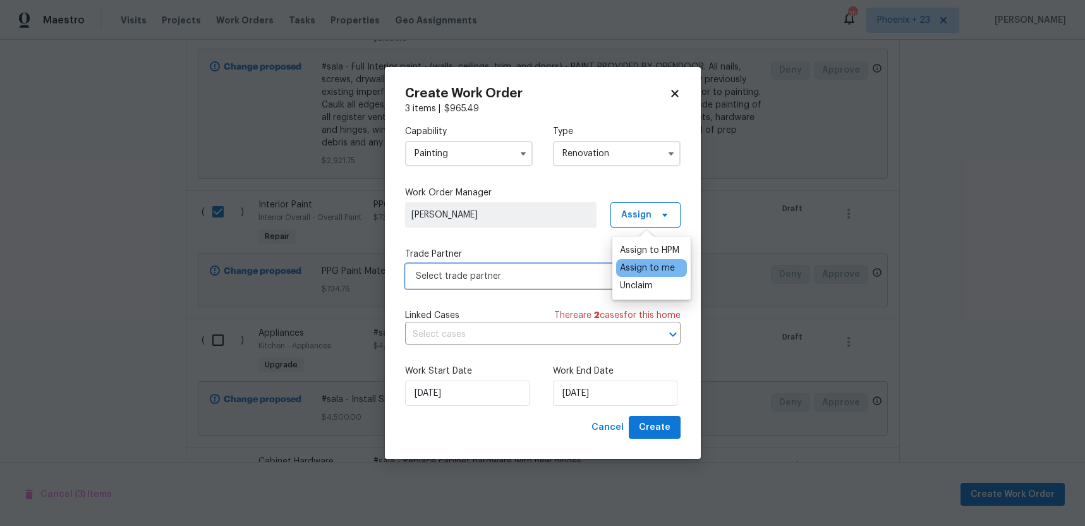
click at [544, 282] on span "Select trade partner" at bounding box center [543, 276] width 276 height 25
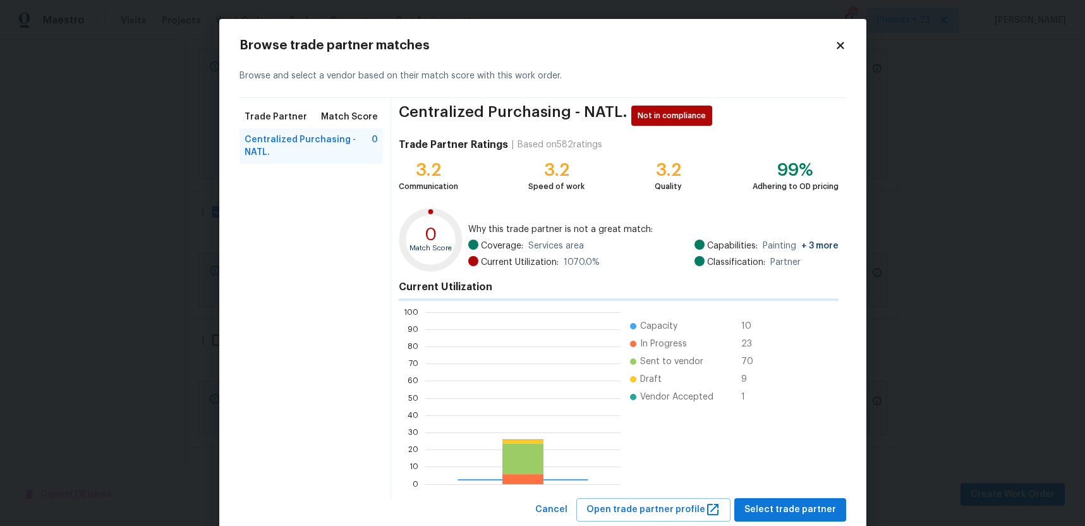
scroll to position [177, 195]
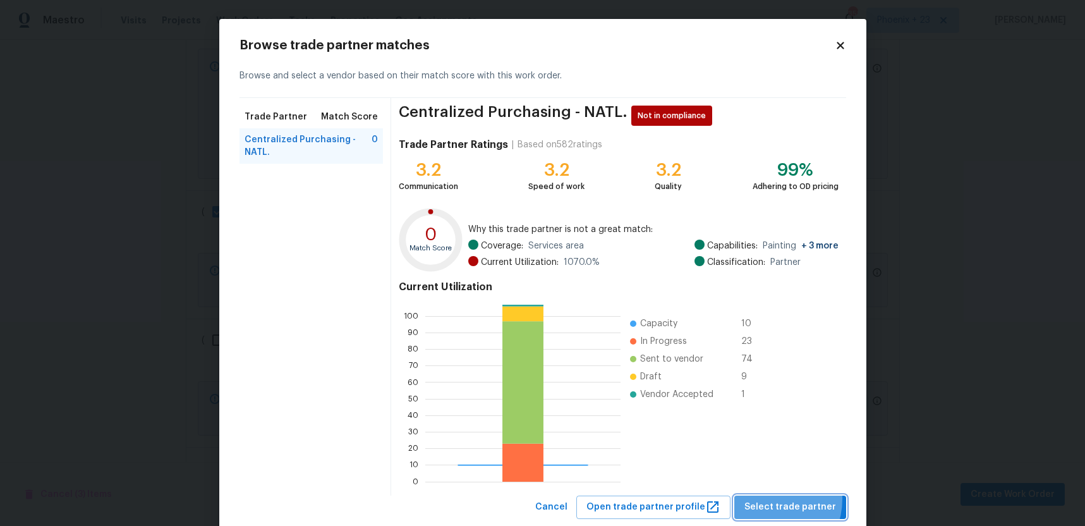
click at [768, 499] on button "Select trade partner" at bounding box center [791, 507] width 112 height 23
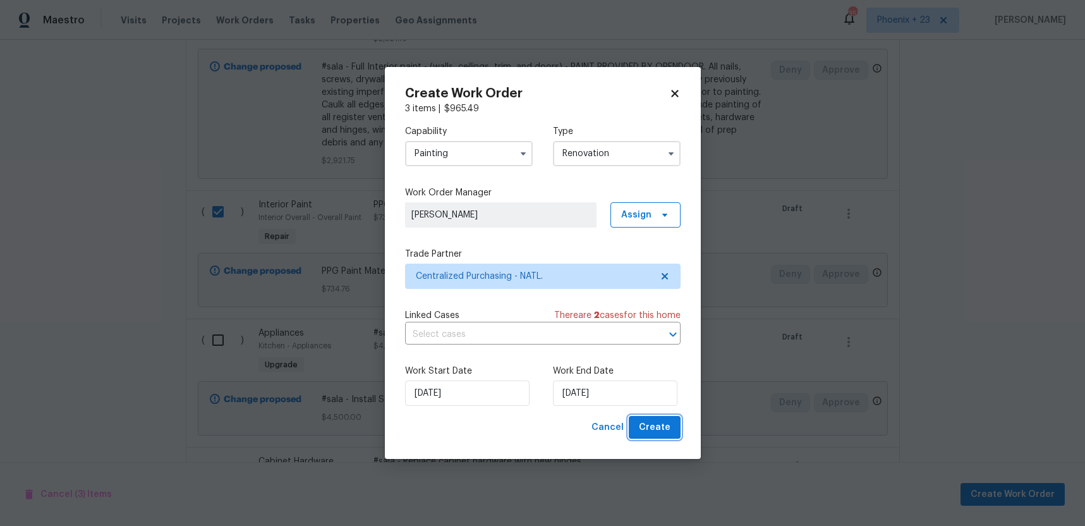
click at [637, 430] on button "Create" at bounding box center [655, 427] width 52 height 23
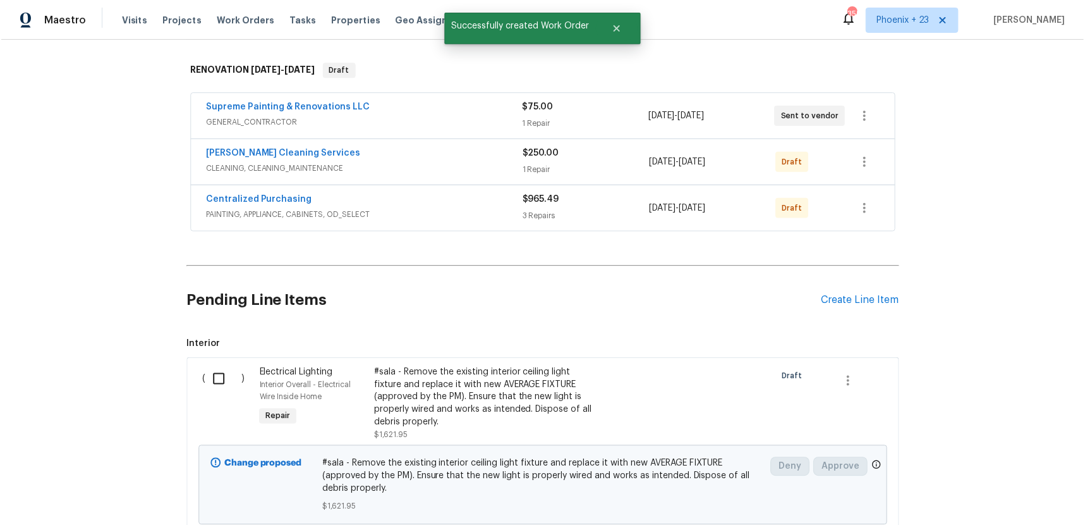
scroll to position [188, 0]
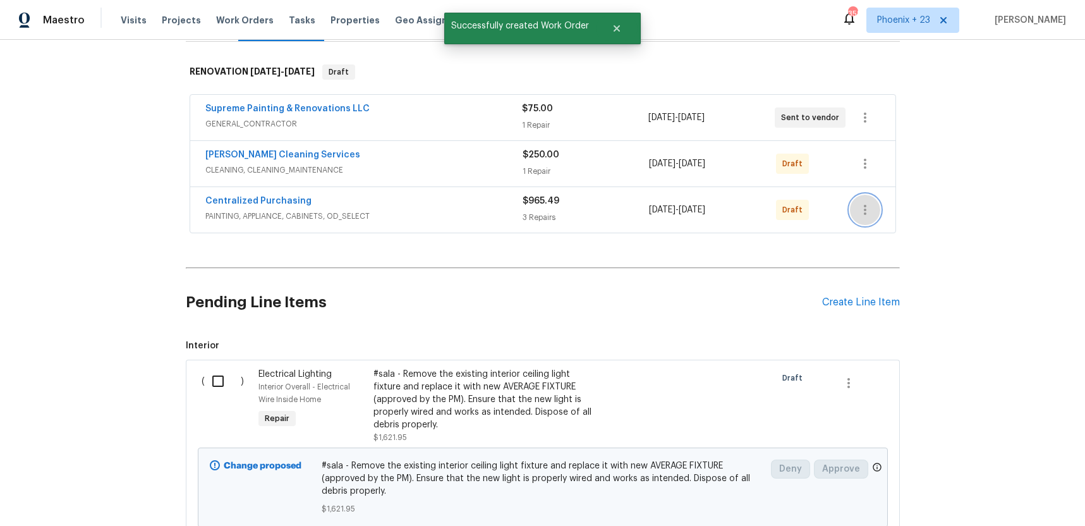
click at [877, 209] on button "button" at bounding box center [865, 210] width 30 height 30
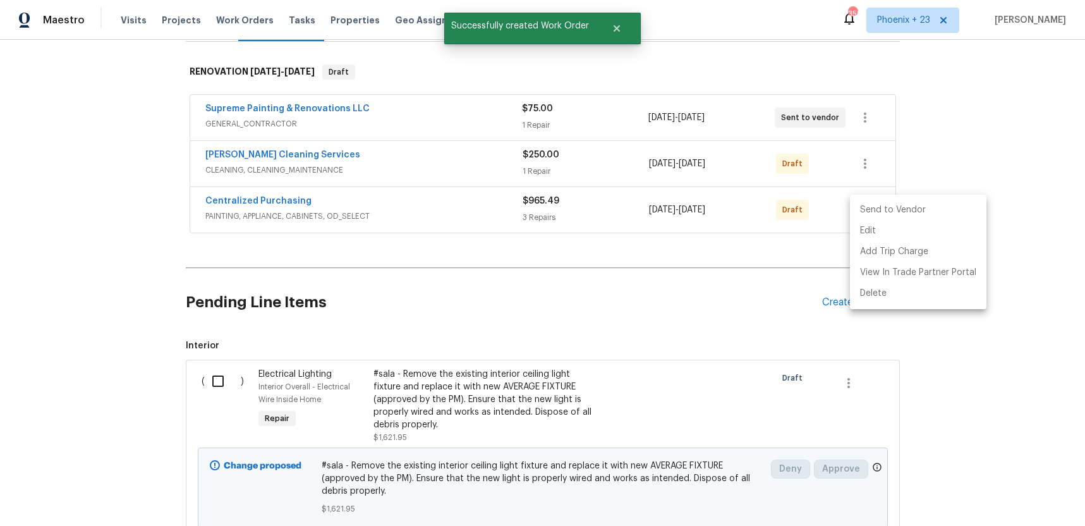
click at [876, 216] on li "Send to Vendor" at bounding box center [918, 210] width 137 height 21
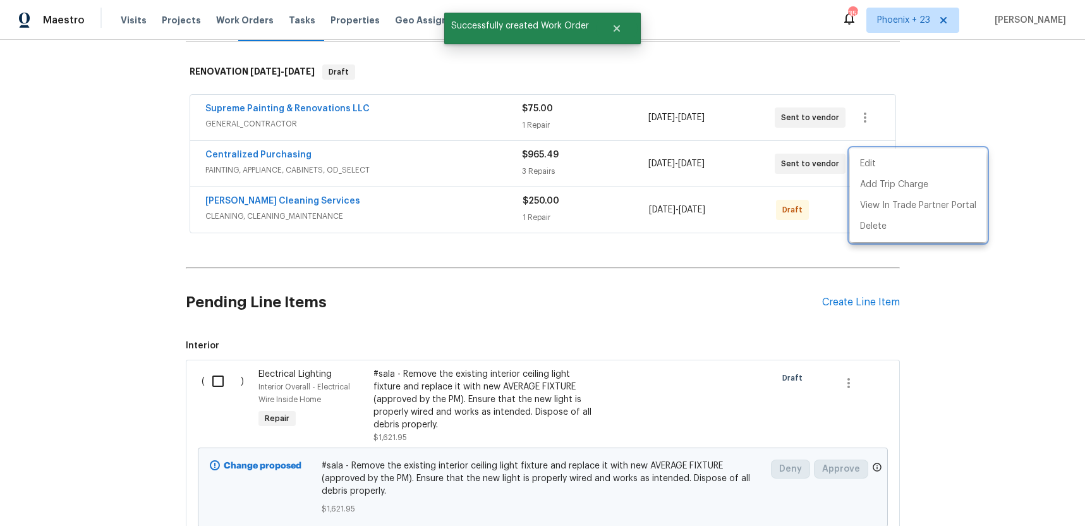
drag, startPoint x: 452, startPoint y: 183, endPoint x: 358, endPoint y: 166, distance: 95.2
click at [422, 179] on div at bounding box center [542, 263] width 1085 height 526
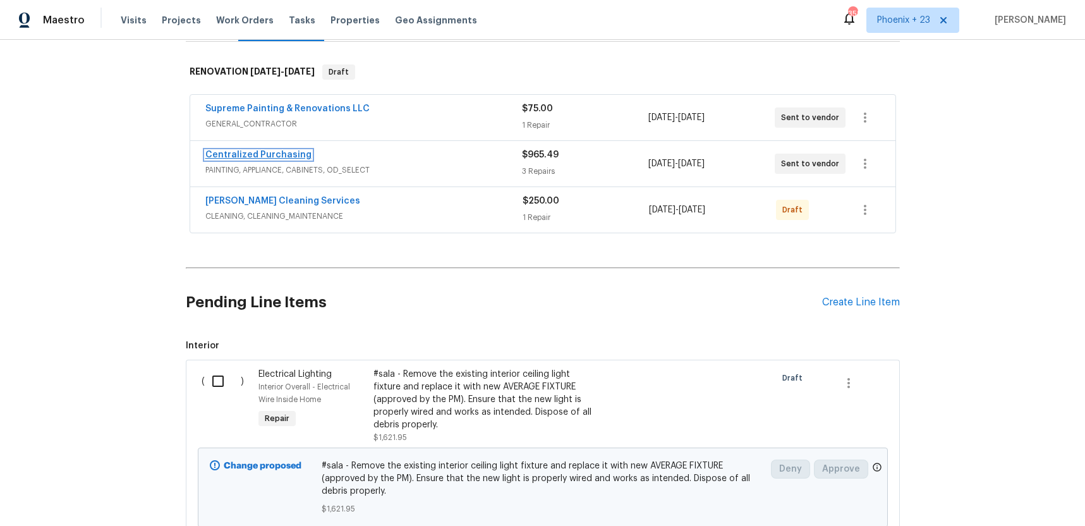
click at [291, 158] on link "Centralized Purchasing" at bounding box center [258, 154] width 106 height 9
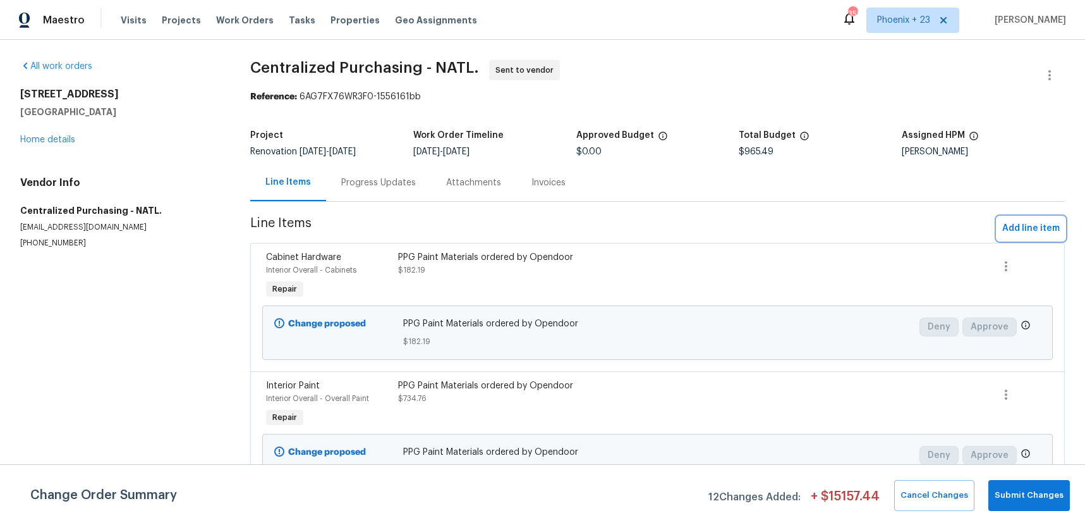
click at [1028, 221] on span "Add line item" at bounding box center [1032, 229] width 58 height 16
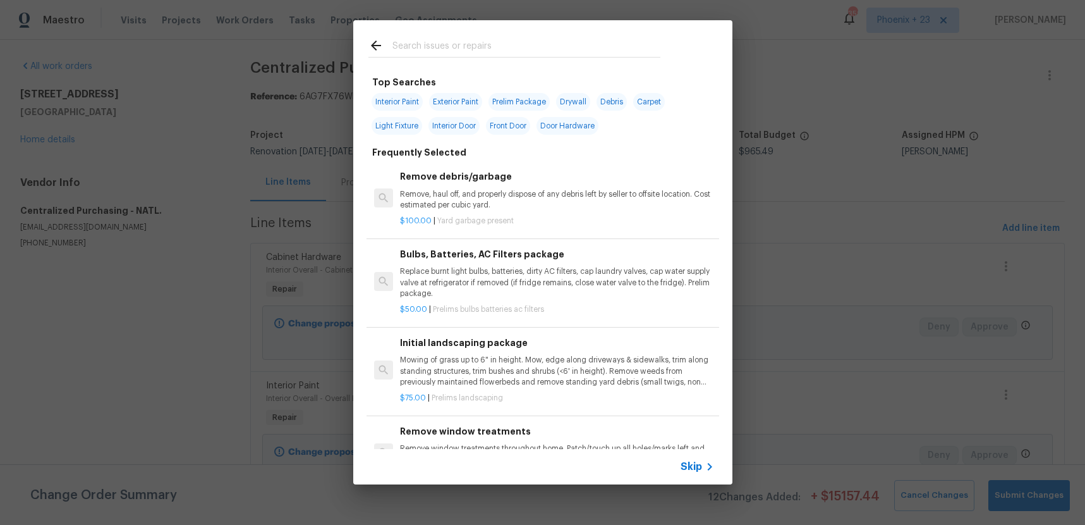
click at [474, 52] on input "text" at bounding box center [527, 47] width 268 height 19
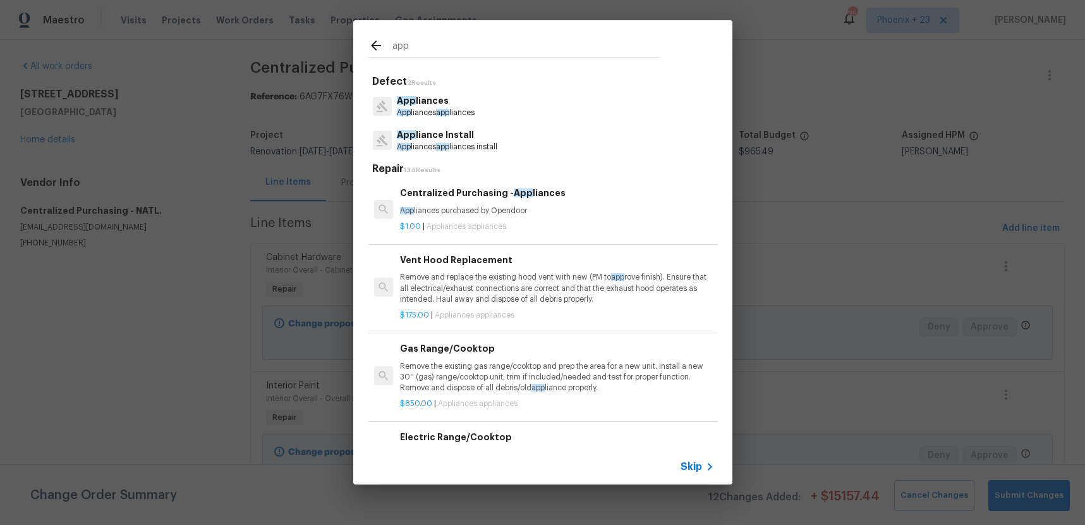
type input "app"
click at [571, 219] on div "$1.00 | Appliances appliances" at bounding box center [557, 224] width 314 height 16
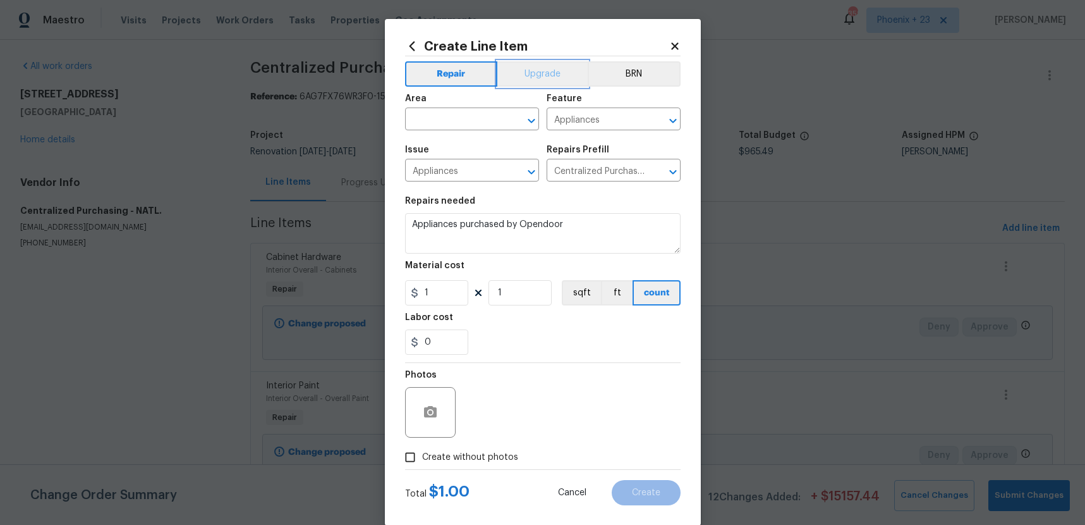
click at [535, 72] on button "Upgrade" at bounding box center [542, 73] width 90 height 25
click at [473, 121] on input "text" at bounding box center [454, 121] width 99 height 20
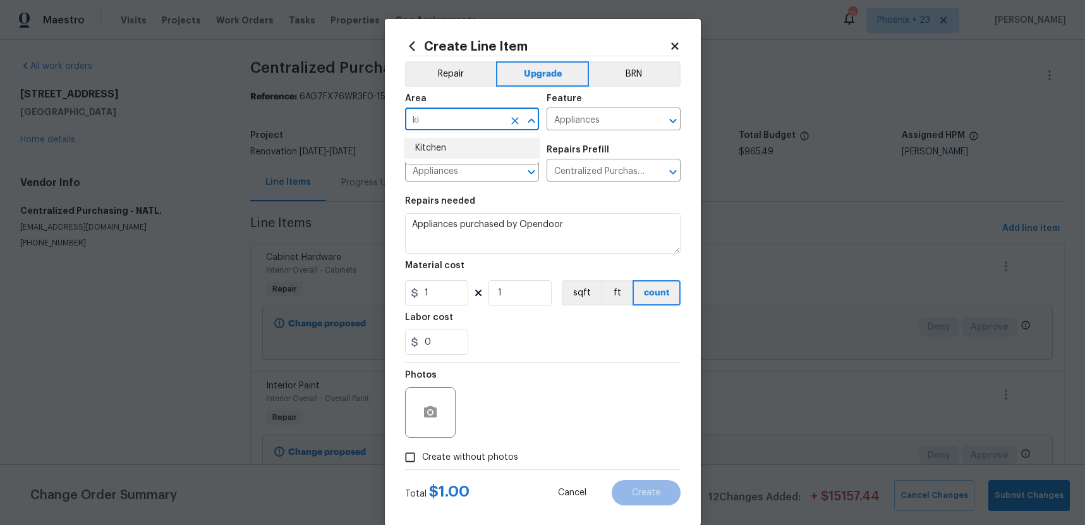
click at [473, 150] on li "Kitchen" at bounding box center [472, 148] width 134 height 21
type input "Kitchen"
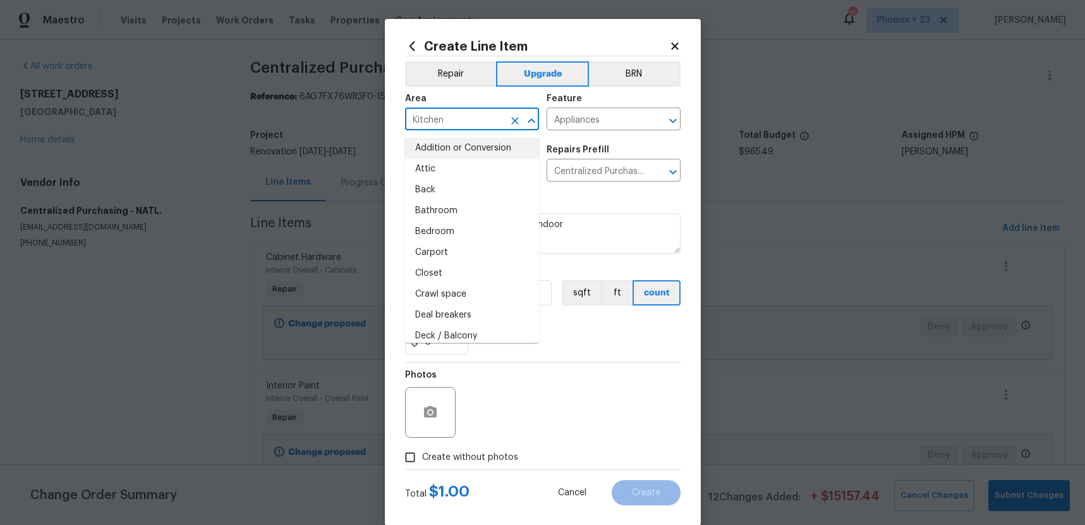
drag, startPoint x: 613, startPoint y: 358, endPoint x: 499, endPoint y: 327, distance: 117.9
click at [595, 354] on section "Repairs needed Appliances purchased by Opendoor Material cost 1 1 sqft ft count…" at bounding box center [543, 275] width 276 height 173
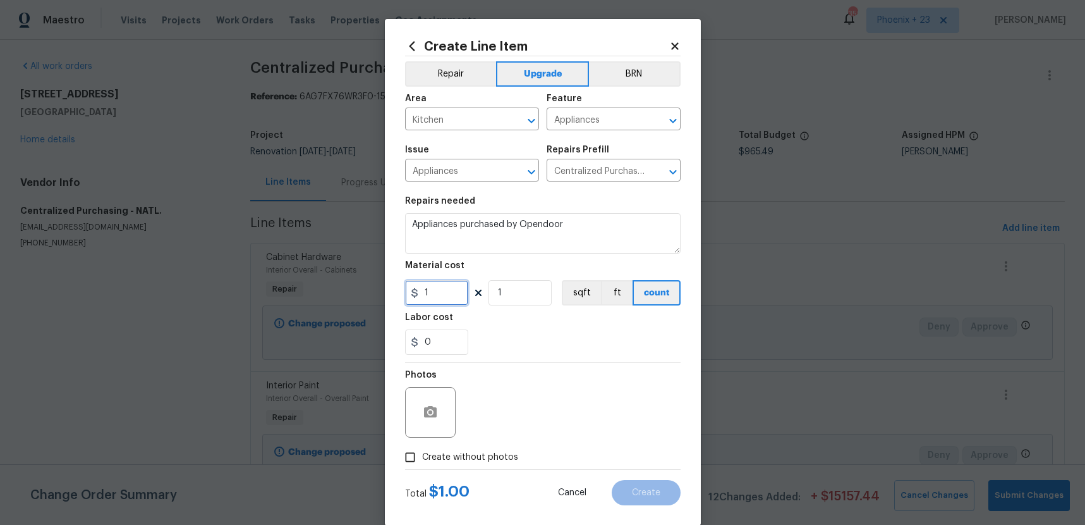
drag, startPoint x: 448, startPoint y: 295, endPoint x: 398, endPoint y: 286, distance: 51.2
click at [398, 286] on div "Create Line Item Repair Upgrade BRN Area Kitchen ​ Feature Appliances ​ Issue A…" at bounding box center [543, 272] width 316 height 506
type input "2410.33"
click at [499, 451] on span "Create without photos" at bounding box center [470, 457] width 96 height 13
click at [422, 451] on input "Create without photos" at bounding box center [410, 457] width 24 height 24
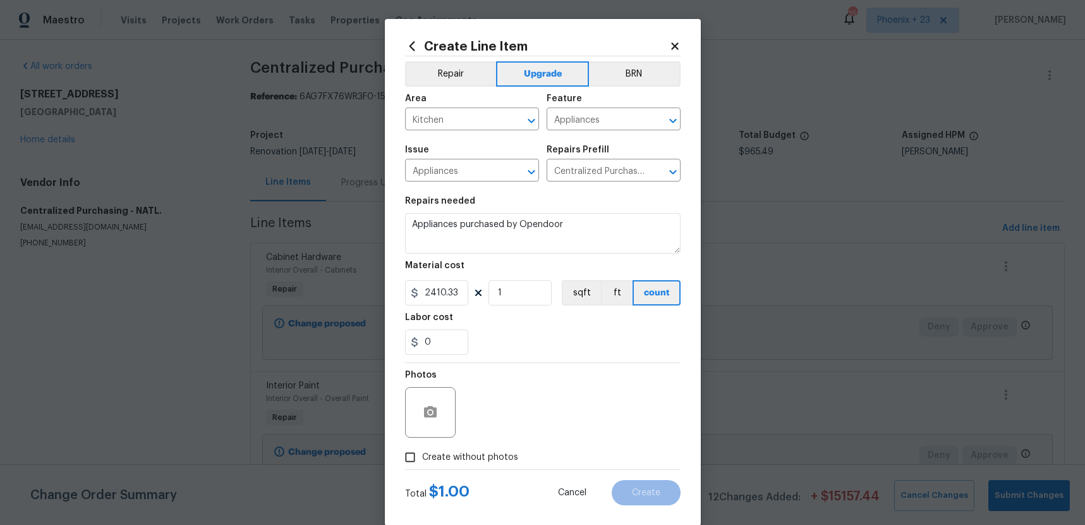
checkbox input "true"
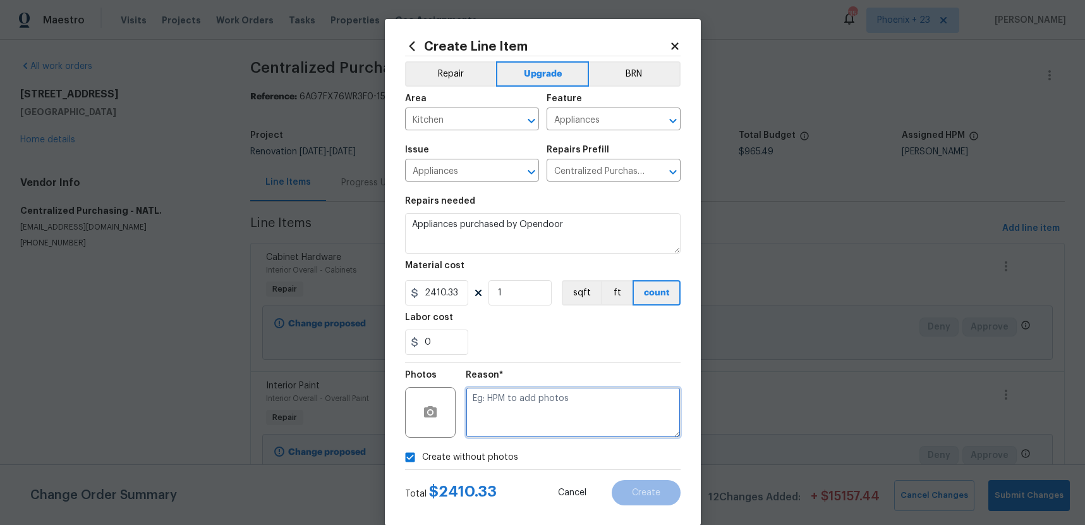
click at [506, 420] on textarea at bounding box center [573, 412] width 215 height 51
type textarea "NA"
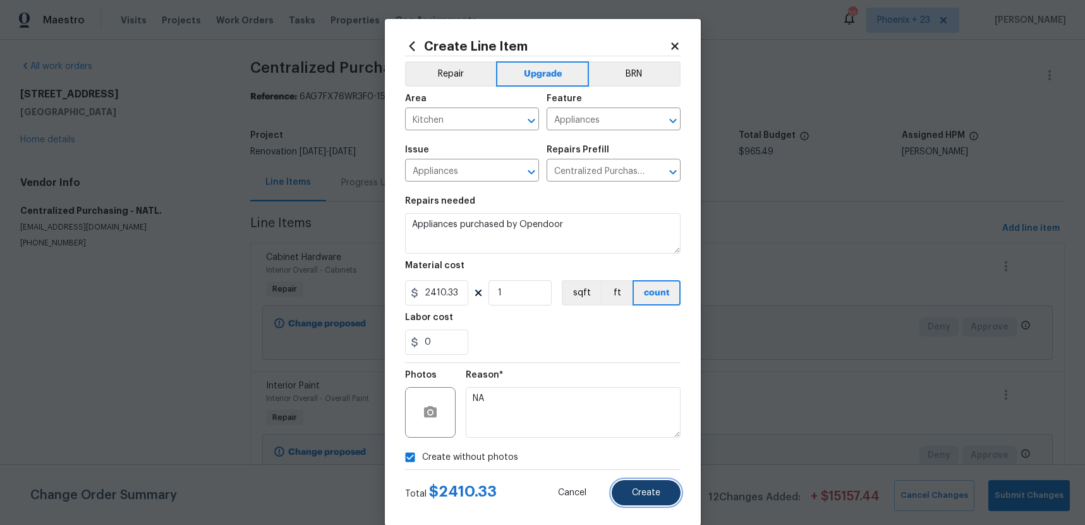
click at [651, 496] on span "Create" at bounding box center [646, 492] width 28 height 9
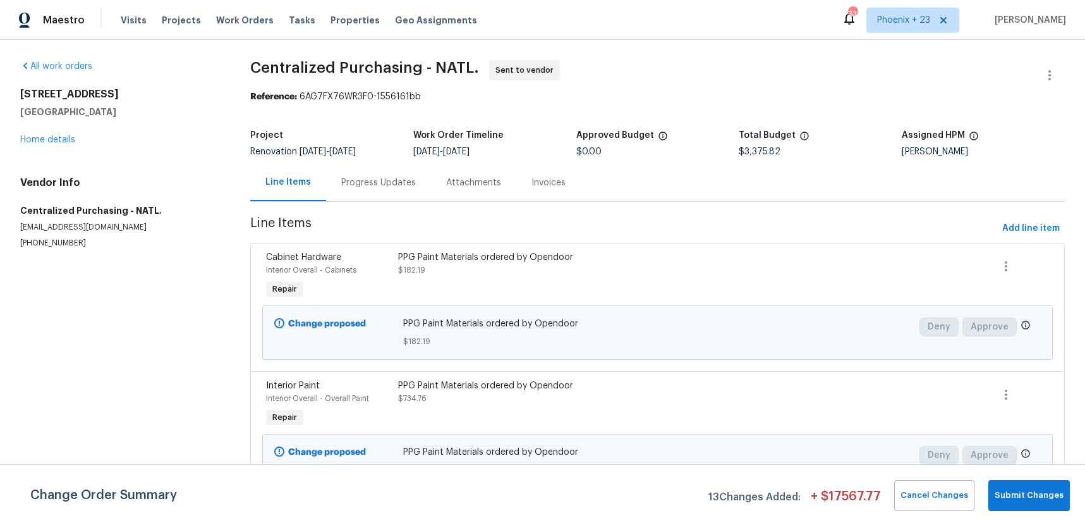
click at [240, 25] on span "Work Orders" at bounding box center [245, 20] width 58 height 13
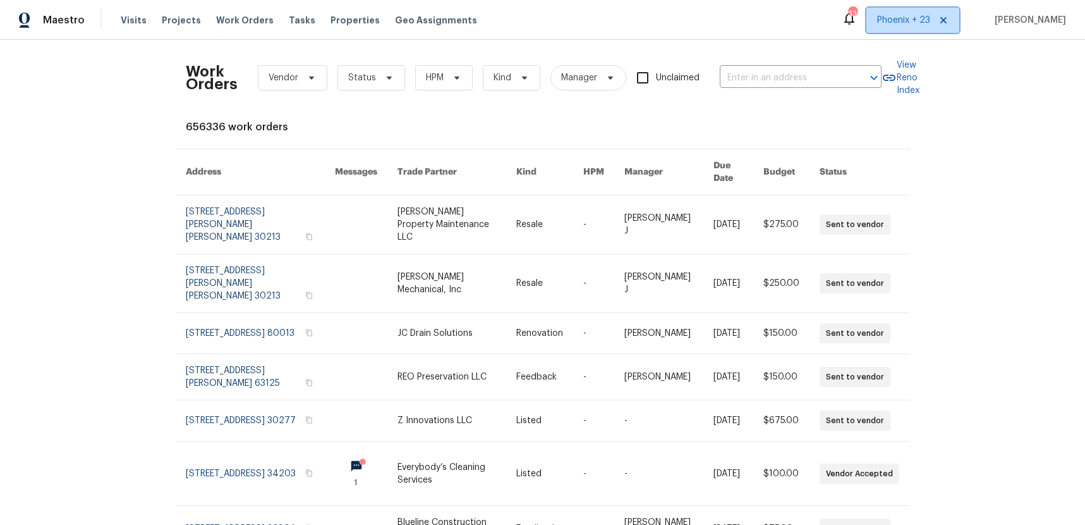
drag, startPoint x: 921, startPoint y: 17, endPoint x: 917, endPoint y: 27, distance: 10.2
click at [921, 17] on span "Phoenix + 23" at bounding box center [903, 20] width 53 height 13
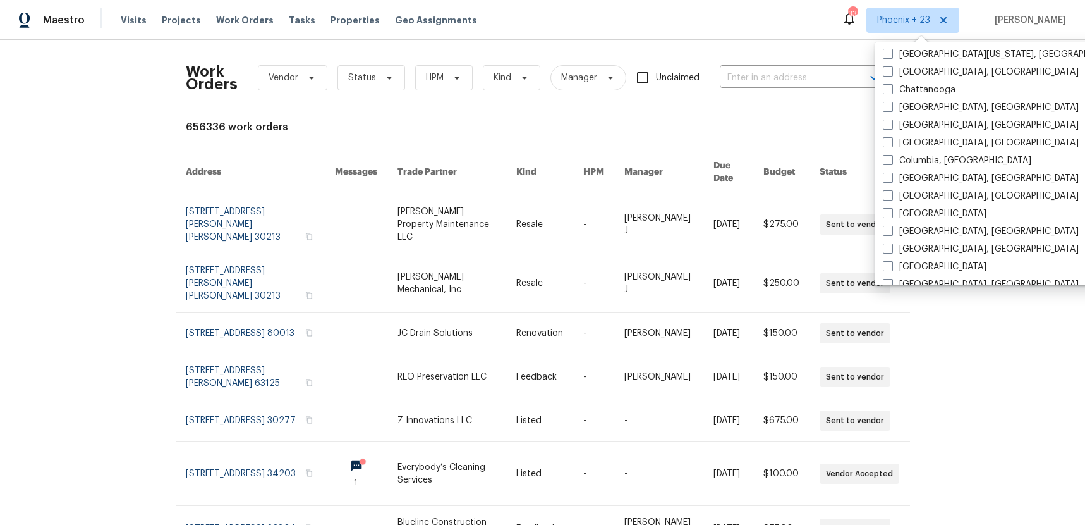
scroll to position [518, 0]
click at [910, 162] on label "Columbia, [GEOGRAPHIC_DATA]" at bounding box center [957, 158] width 149 height 13
click at [891, 160] on input "Columbia, [GEOGRAPHIC_DATA]" at bounding box center [887, 156] width 8 height 8
checkbox input "true"
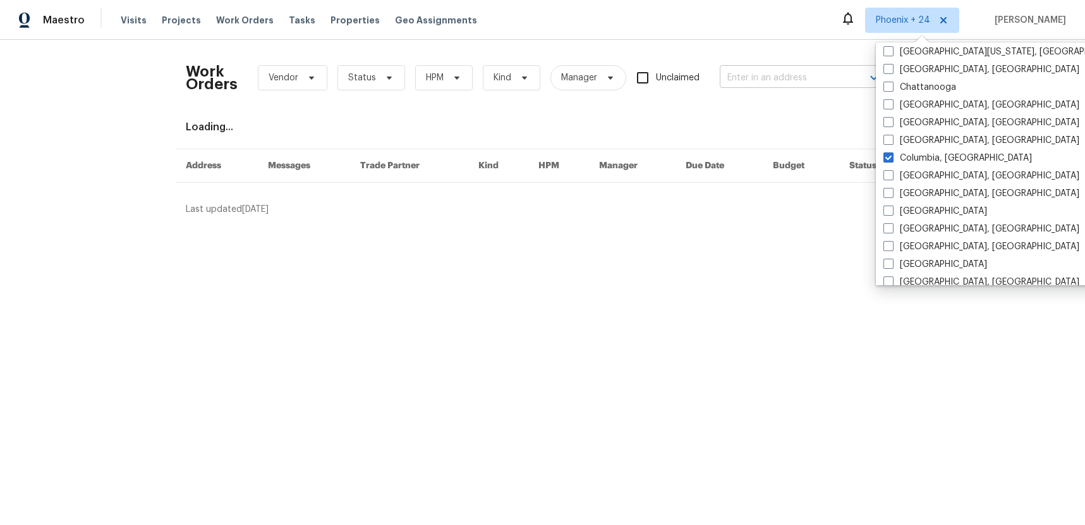
click at [777, 68] on input "text" at bounding box center [783, 78] width 126 height 20
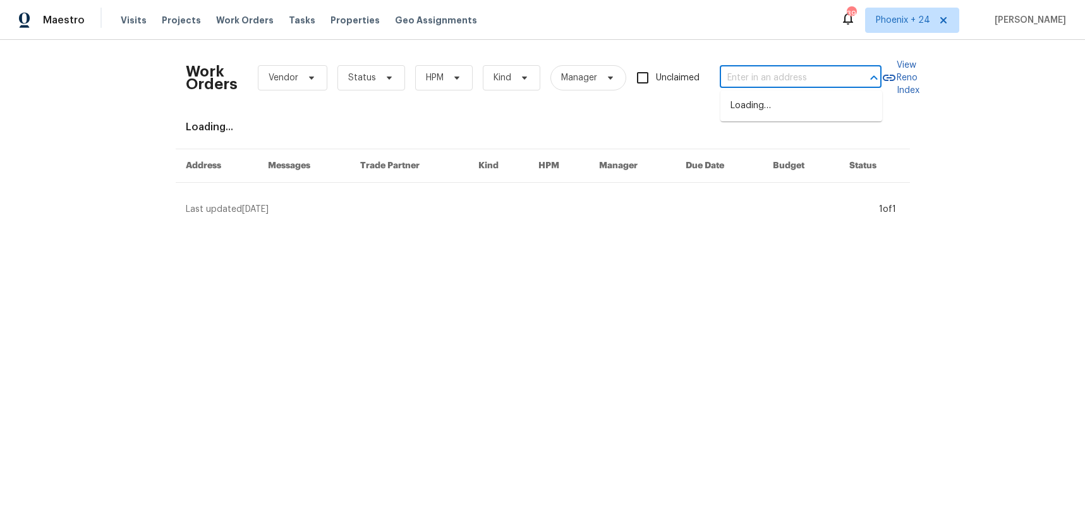
paste input "[STREET_ADDRESS]"
type input "[STREET_ADDRESS]"
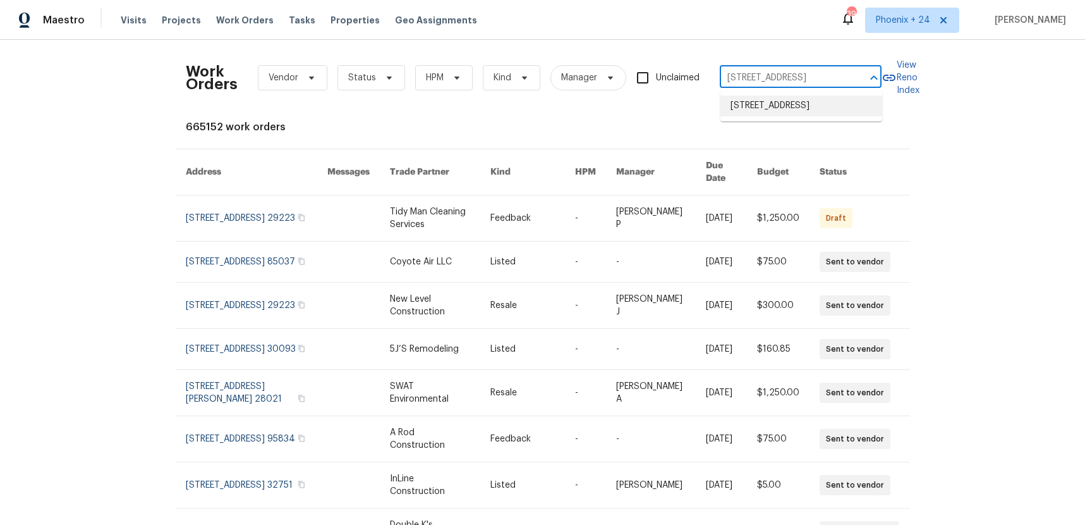
click at [777, 111] on li "[STREET_ADDRESS]" at bounding box center [802, 105] width 162 height 21
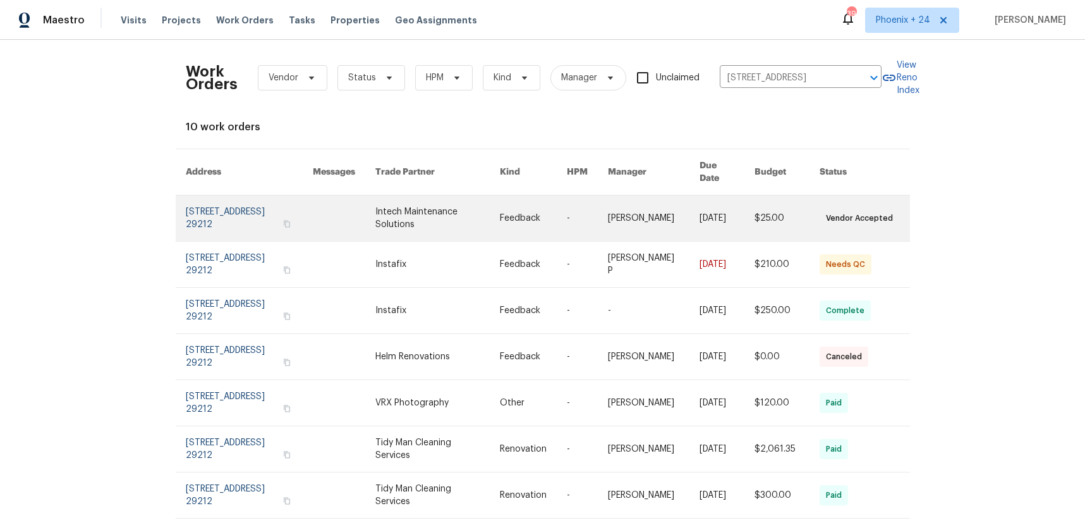
click at [462, 215] on link at bounding box center [437, 218] width 125 height 46
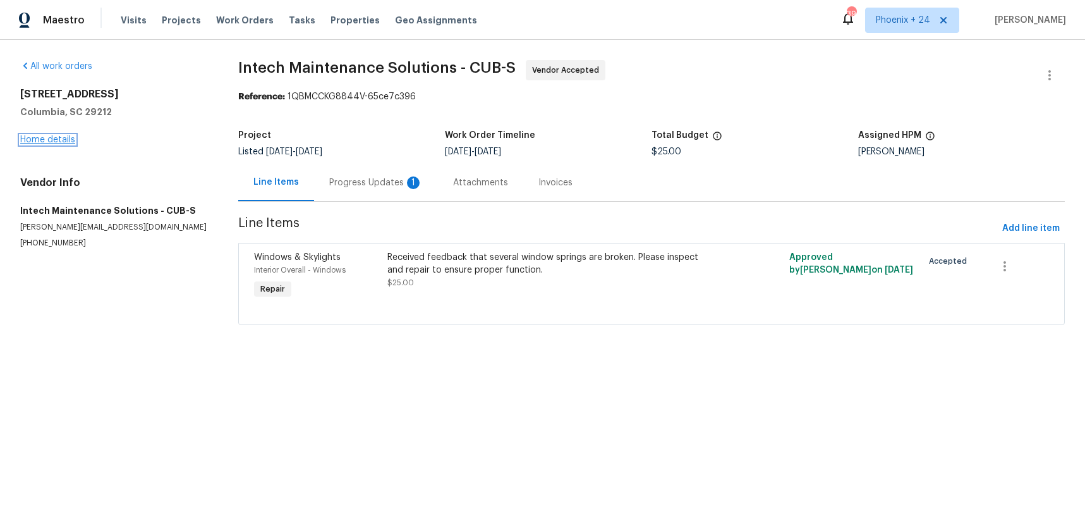
click at [52, 138] on link "Home details" at bounding box center [47, 139] width 55 height 9
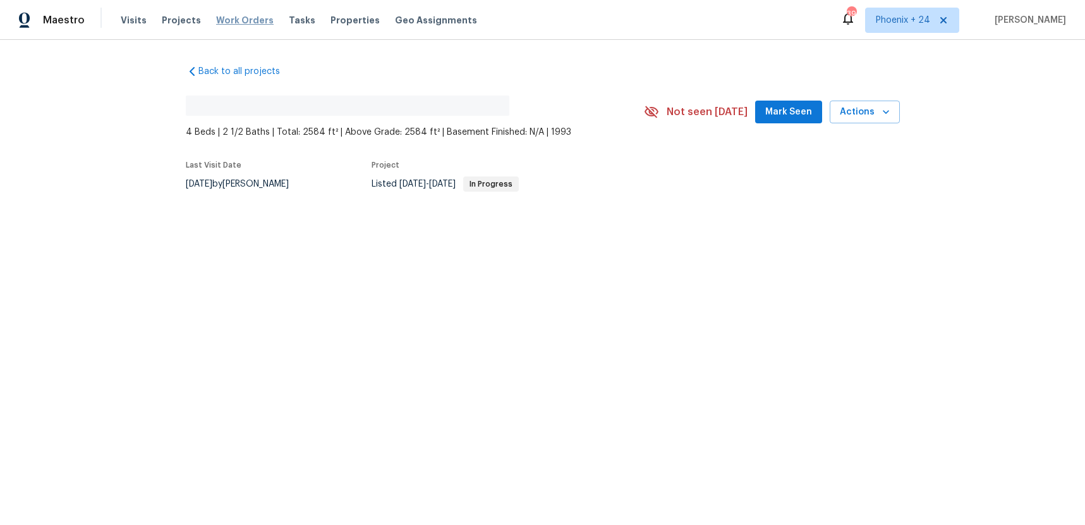
click at [231, 21] on span "Work Orders" at bounding box center [245, 20] width 58 height 13
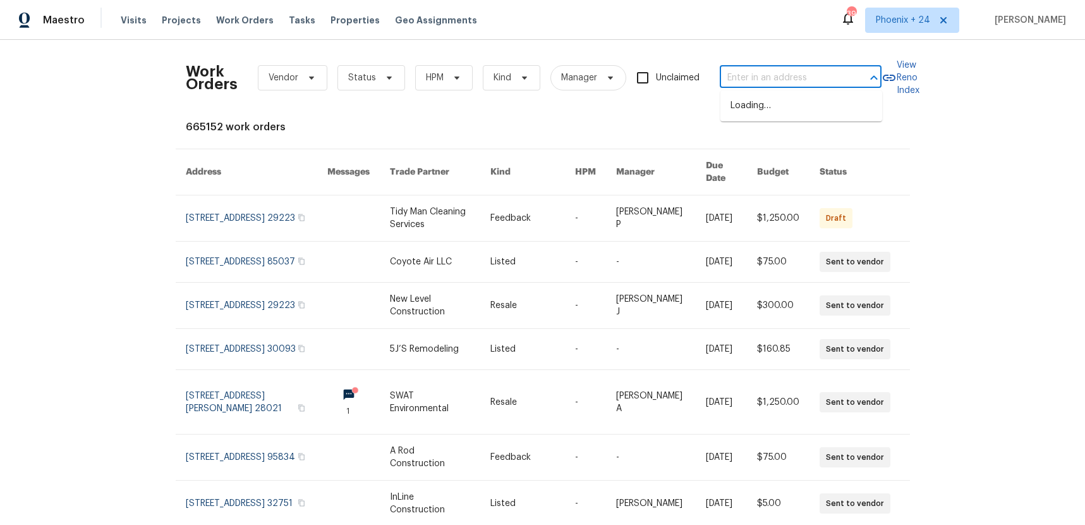
click at [771, 77] on input "text" at bounding box center [783, 78] width 126 height 20
paste input "[STREET_ADDRESS]"
type input "[STREET_ADDRESS]"
click at [786, 113] on li "[STREET_ADDRESS]" at bounding box center [802, 105] width 162 height 21
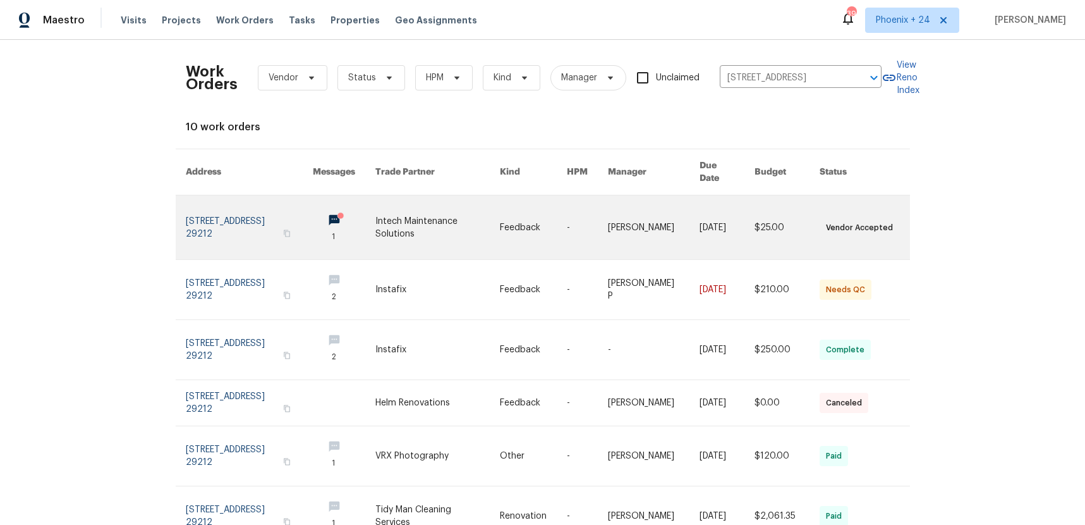
click at [456, 215] on link at bounding box center [437, 227] width 125 height 64
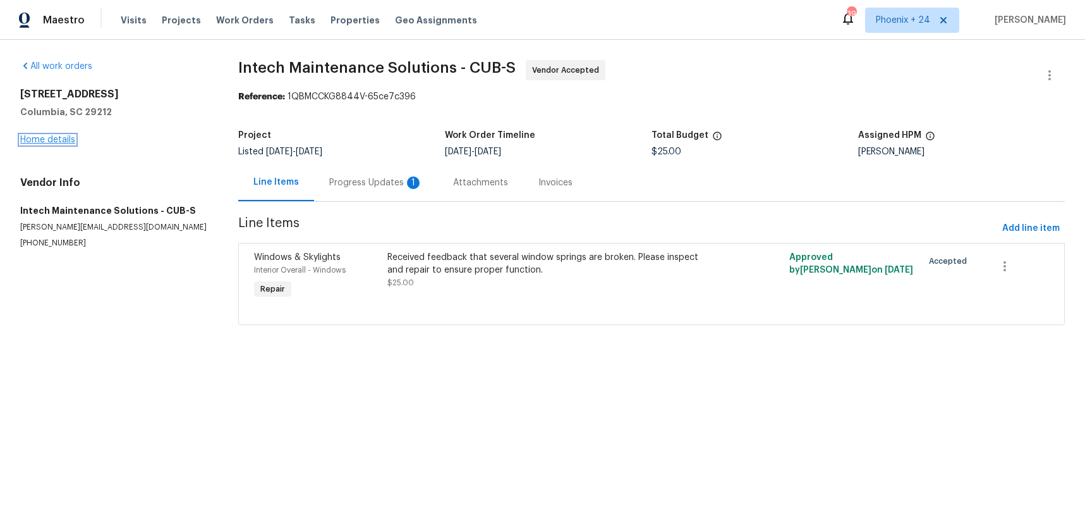
click at [69, 138] on link "Home details" at bounding box center [47, 139] width 55 height 9
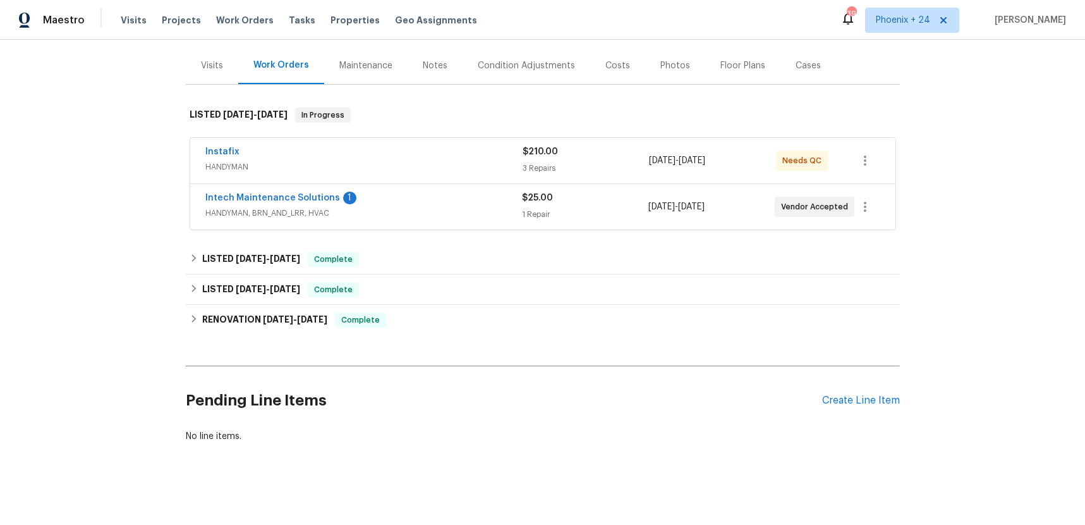
scroll to position [149, 0]
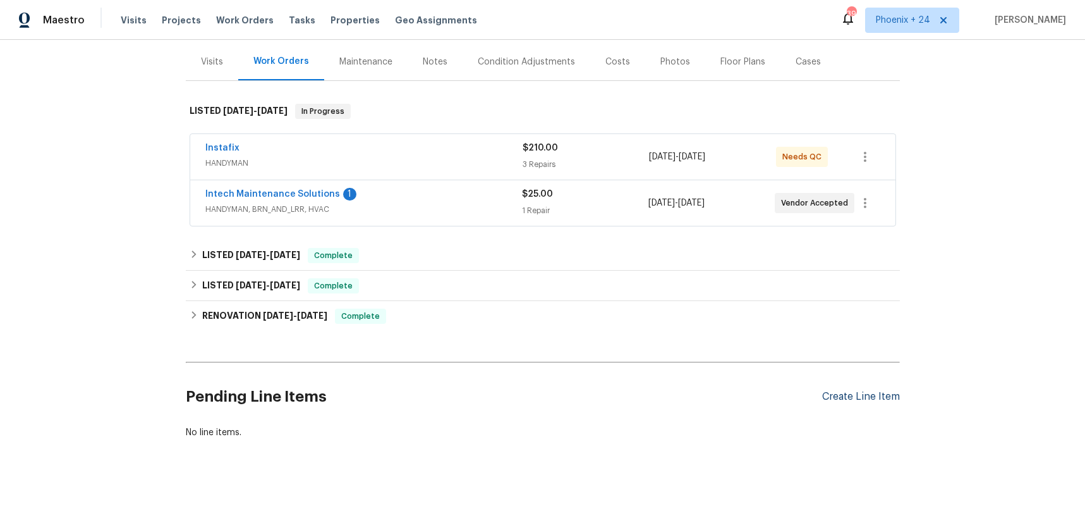
click at [832, 391] on div "Create Line Item" at bounding box center [861, 397] width 78 height 12
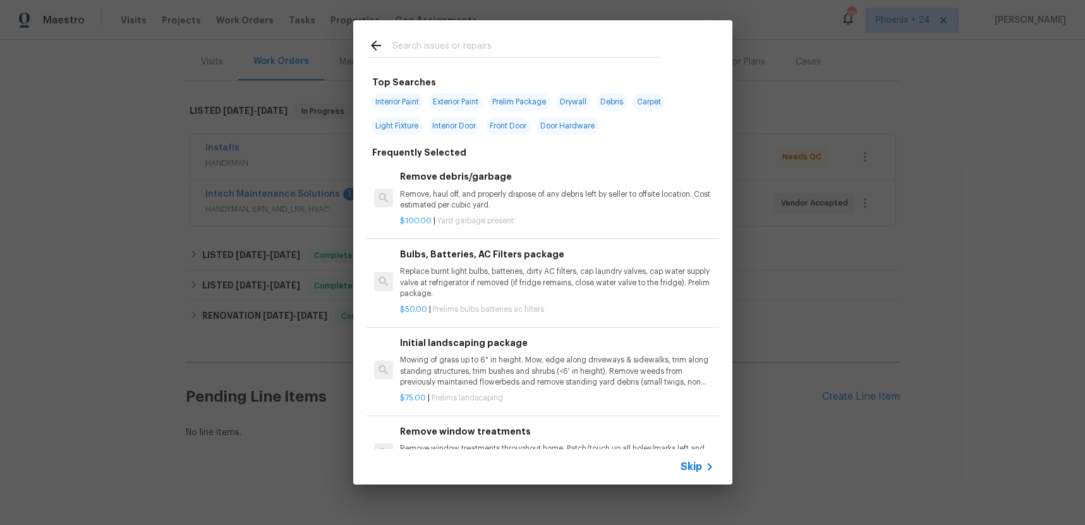
click at [518, 49] on input "text" at bounding box center [527, 47] width 268 height 19
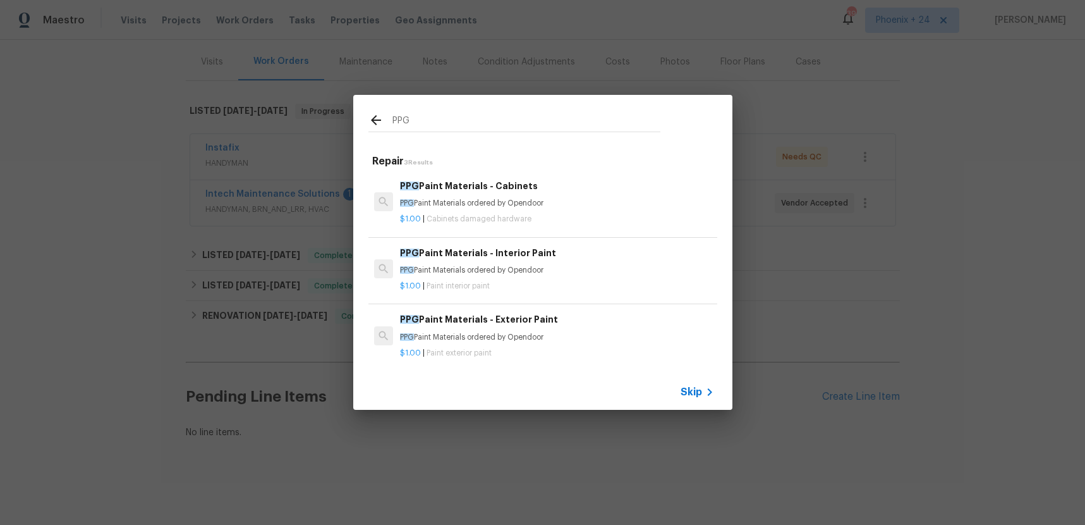
type input "PPG"
click at [620, 266] on p "PPG Paint Materials ordered by Opendoor" at bounding box center [557, 270] width 314 height 11
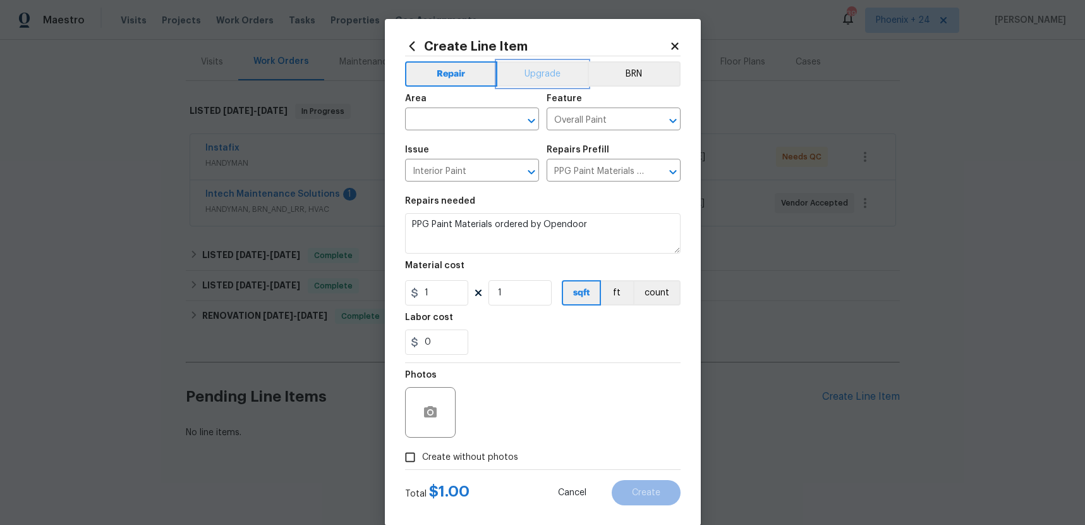
click at [535, 68] on button "Upgrade" at bounding box center [542, 73] width 90 height 25
click at [471, 123] on input "text" at bounding box center [454, 121] width 99 height 20
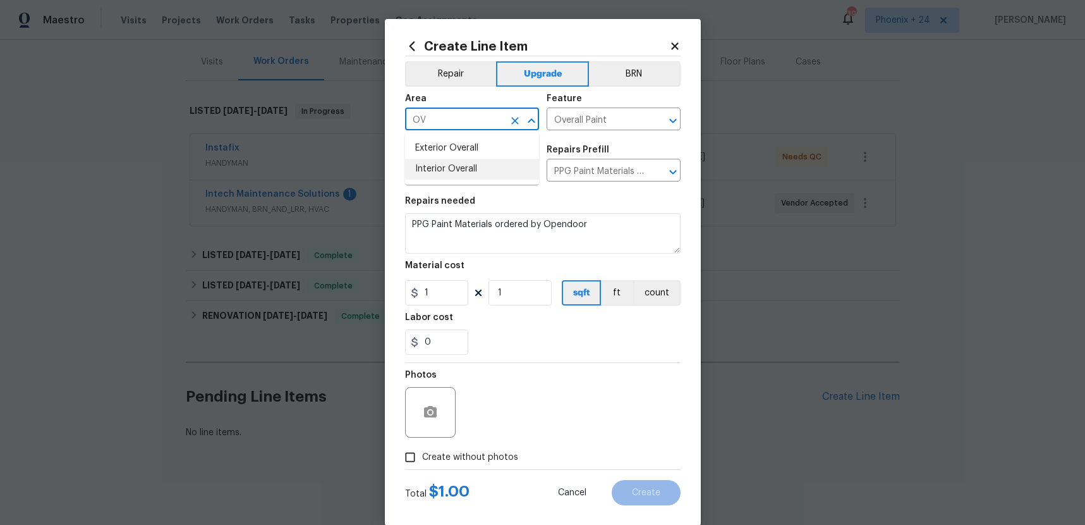
click at [479, 173] on li "Interior Overall" at bounding box center [472, 169] width 134 height 21
type input "Interior Overall"
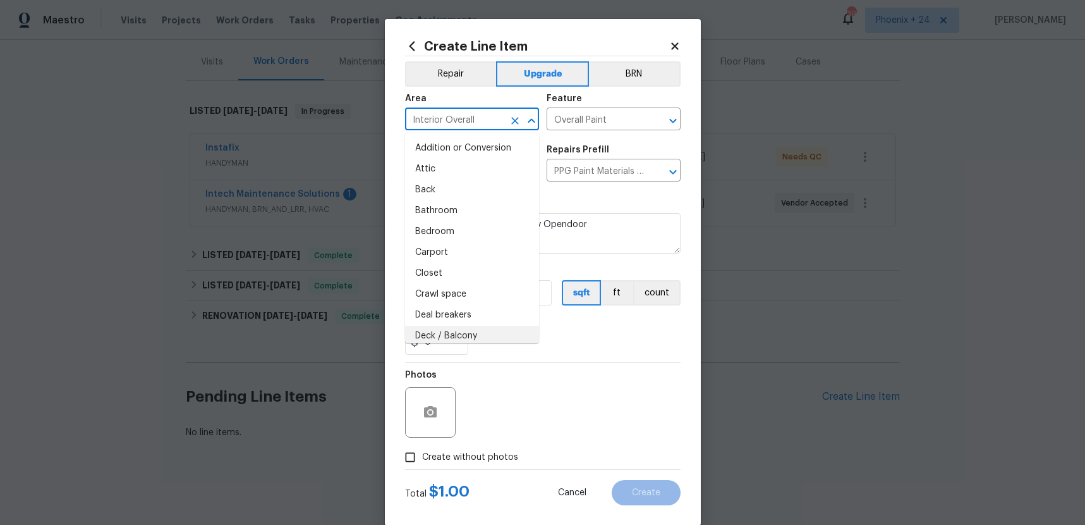
drag, startPoint x: 571, startPoint y: 377, endPoint x: 507, endPoint y: 322, distance: 83.9
click at [567, 374] on div "Photos" at bounding box center [543, 404] width 276 height 82
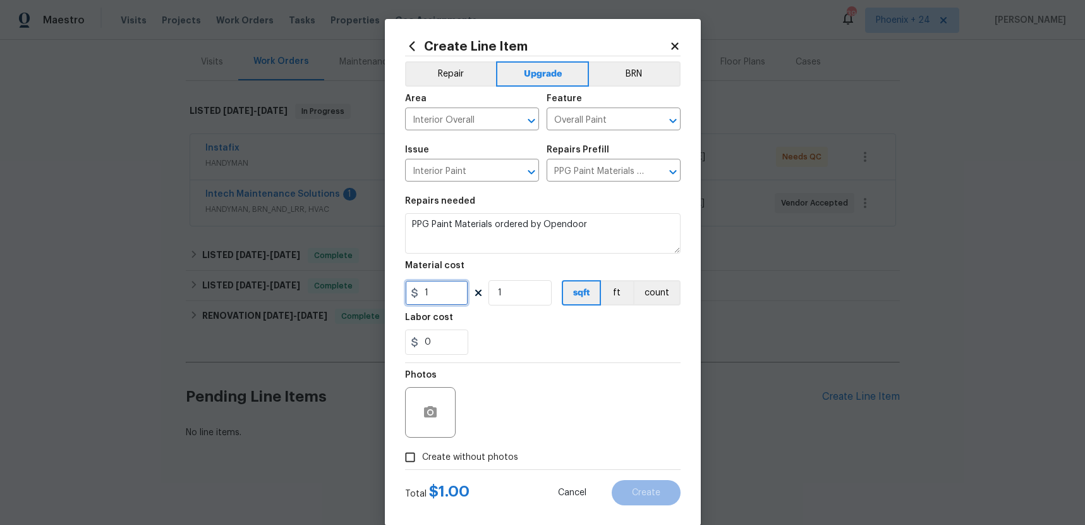
drag, startPoint x: 445, startPoint y: 293, endPoint x: 403, endPoint y: 289, distance: 42.5
click at [403, 289] on div "Create Line Item Repair Upgrade BRN Area Interior Overall ​ Feature Overall Pai…" at bounding box center [543, 272] width 316 height 506
type input "808.52"
click at [474, 461] on label "Create without photos" at bounding box center [458, 457] width 120 height 24
drag, startPoint x: 486, startPoint y: 461, endPoint x: 491, endPoint y: 446, distance: 15.8
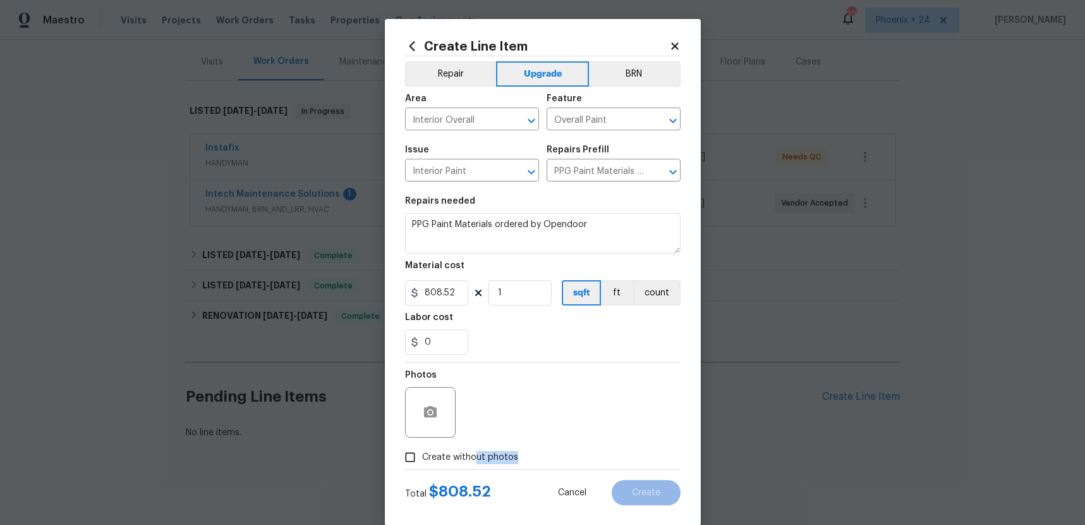
click at [486, 460] on span "Create without photos" at bounding box center [470, 457] width 96 height 13
click at [422, 460] on input "Create without photos" at bounding box center [410, 457] width 24 height 24
checkbox input "true"
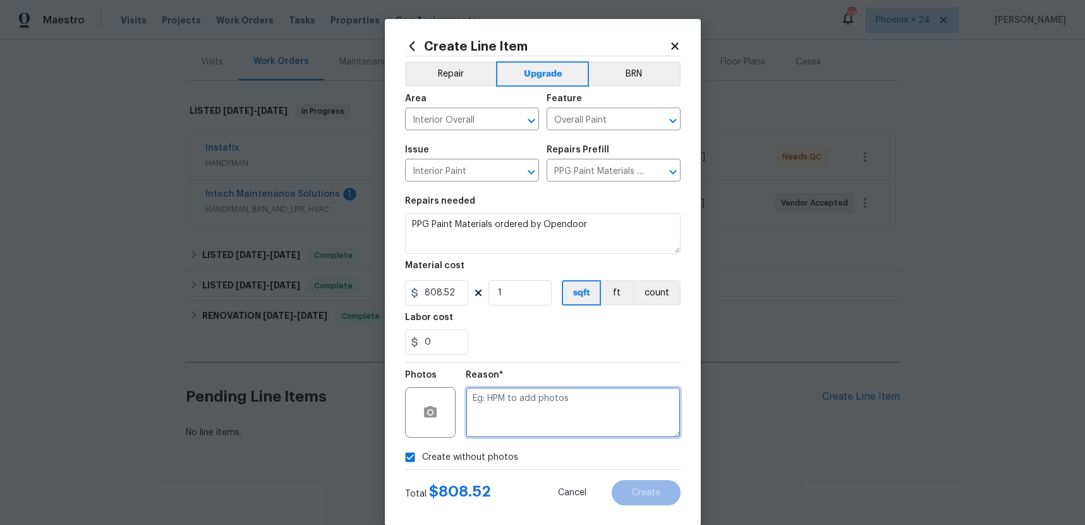
click at [499, 427] on textarea at bounding box center [573, 412] width 215 height 51
type textarea "NA"
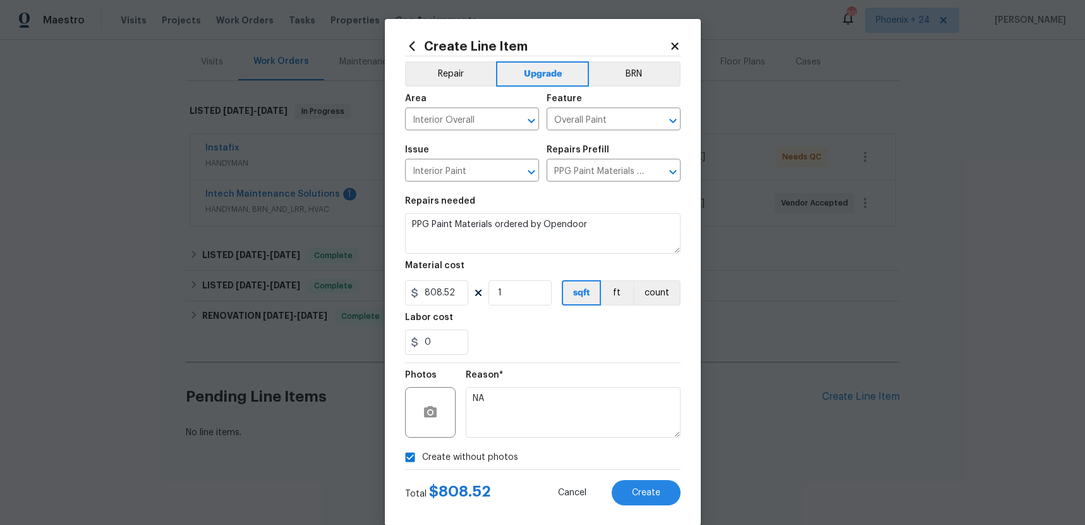
click at [534, 367] on div "Reason* NA" at bounding box center [573, 404] width 215 height 82
click at [661, 477] on div "Total $ 808.52 Cancel Create" at bounding box center [543, 487] width 276 height 35
click at [660, 484] on button "Create" at bounding box center [646, 492] width 69 height 25
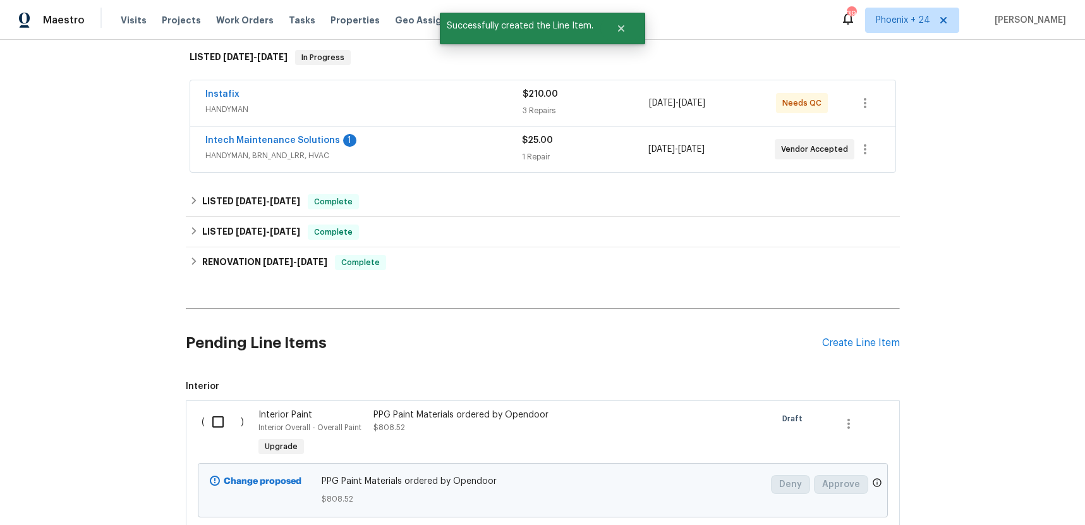
scroll to position [293, 0]
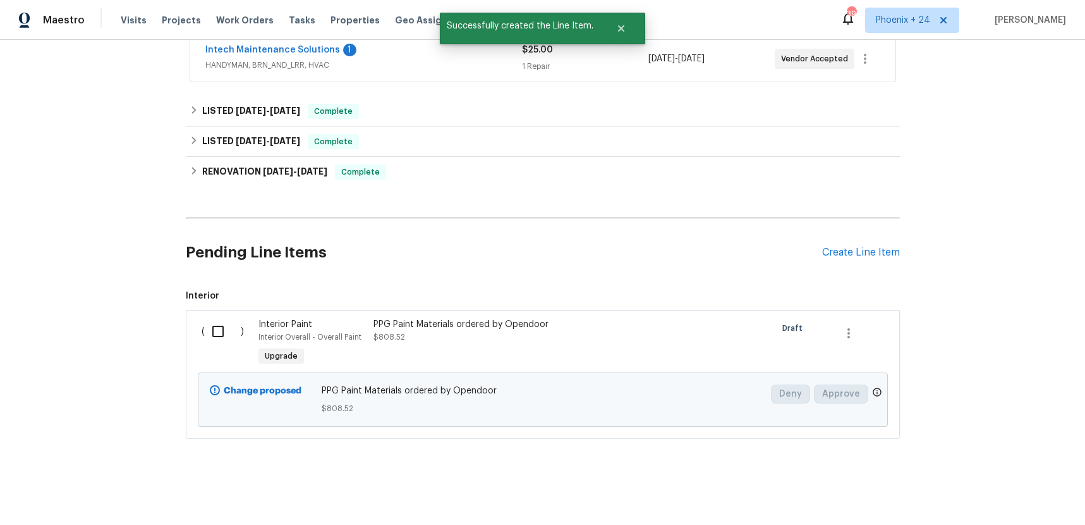
click at [216, 307] on span "Interior ( ) Interior Paint Interior Overall - Overall Paint Upgrade PPG Paint …" at bounding box center [543, 364] width 714 height 149
click at [215, 338] on input "checkbox" at bounding box center [223, 331] width 36 height 27
checkbox input "true"
click at [999, 497] on span "Create Work Order" at bounding box center [1013, 493] width 84 height 16
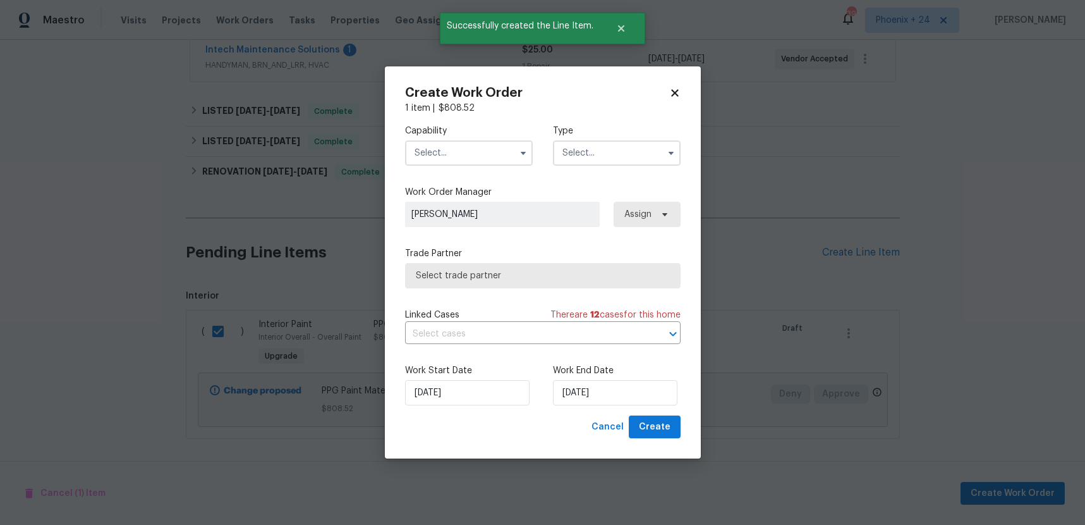
drag, startPoint x: 499, startPoint y: 156, endPoint x: 493, endPoint y: 161, distance: 8.5
click at [499, 156] on input "text" at bounding box center [469, 152] width 128 height 25
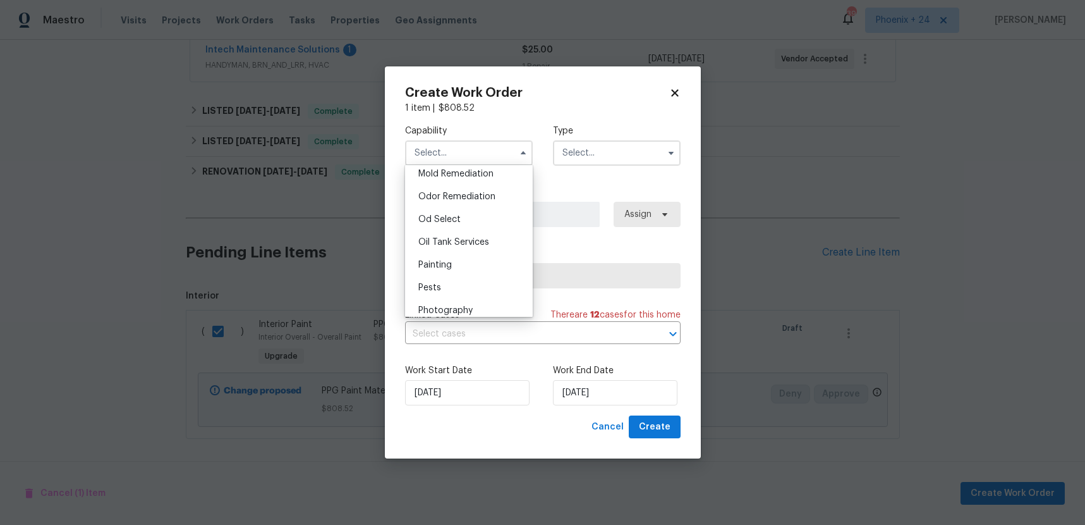
scroll to position [1020, 0]
click at [457, 210] on div "Painting" at bounding box center [468, 221] width 121 height 23
type input "Painting"
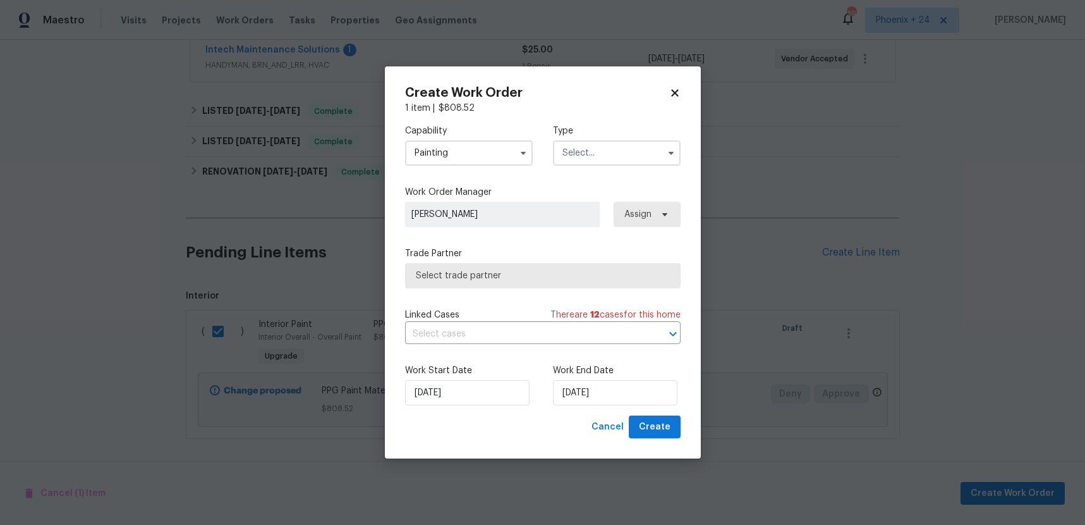
click at [563, 153] on input "text" at bounding box center [617, 152] width 128 height 25
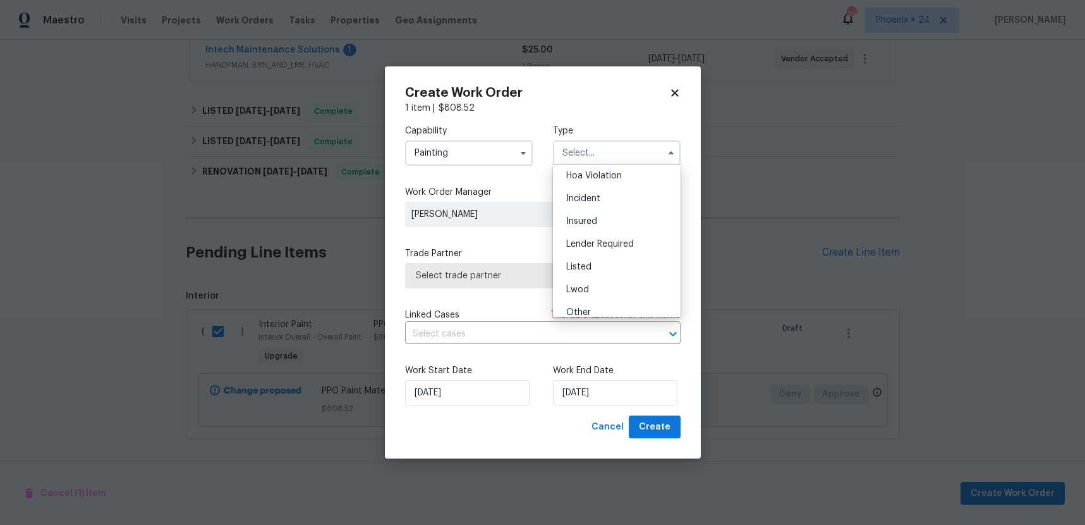
scroll to position [21, 0]
click at [596, 267] on div "Listed" at bounding box center [616, 271] width 121 height 23
type input "Listed"
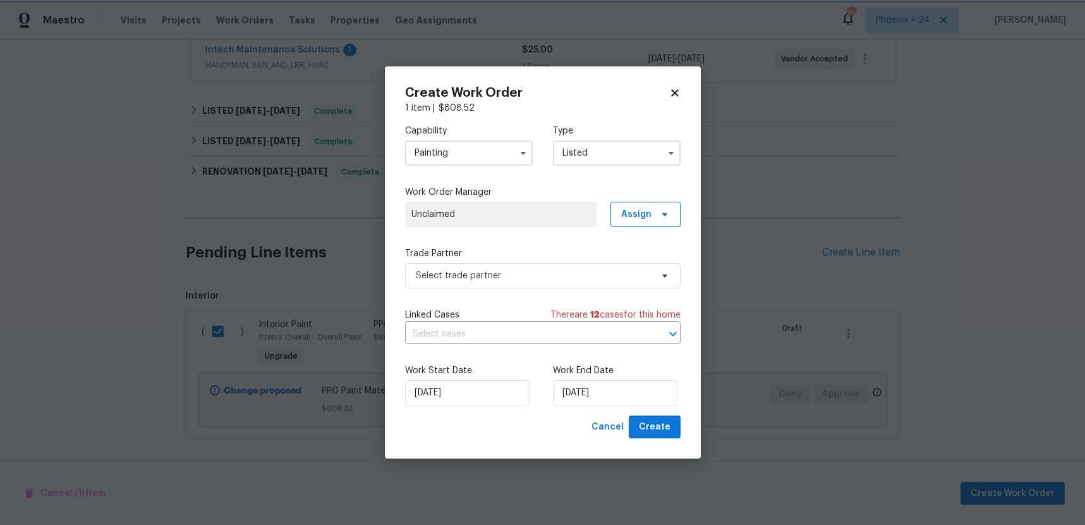
scroll to position [0, 0]
drag, startPoint x: 626, startPoint y: 222, endPoint x: 630, endPoint y: 235, distance: 13.2
click at [626, 222] on span "Assign" at bounding box center [646, 214] width 70 height 25
click at [632, 269] on div "Assign to me" at bounding box center [647, 267] width 55 height 13
click at [482, 283] on span "Select trade partner" at bounding box center [543, 275] width 276 height 25
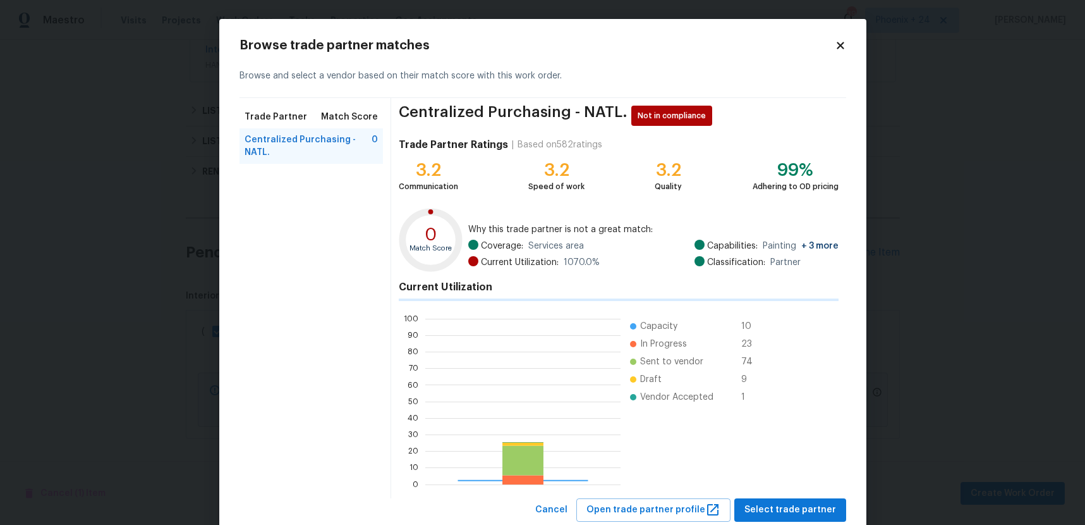
scroll to position [177, 195]
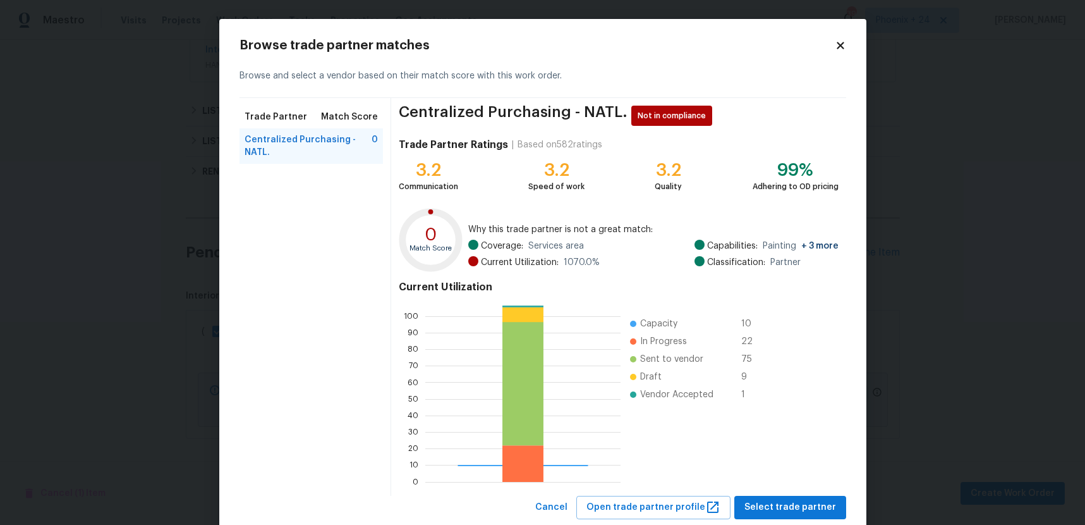
click at [803, 493] on div "Centralized Purchasing - NATL. Not in compliance Trade Partner Ratings | Based …" at bounding box center [618, 297] width 455 height 398
click at [798, 506] on span "Select trade partner" at bounding box center [791, 507] width 92 height 16
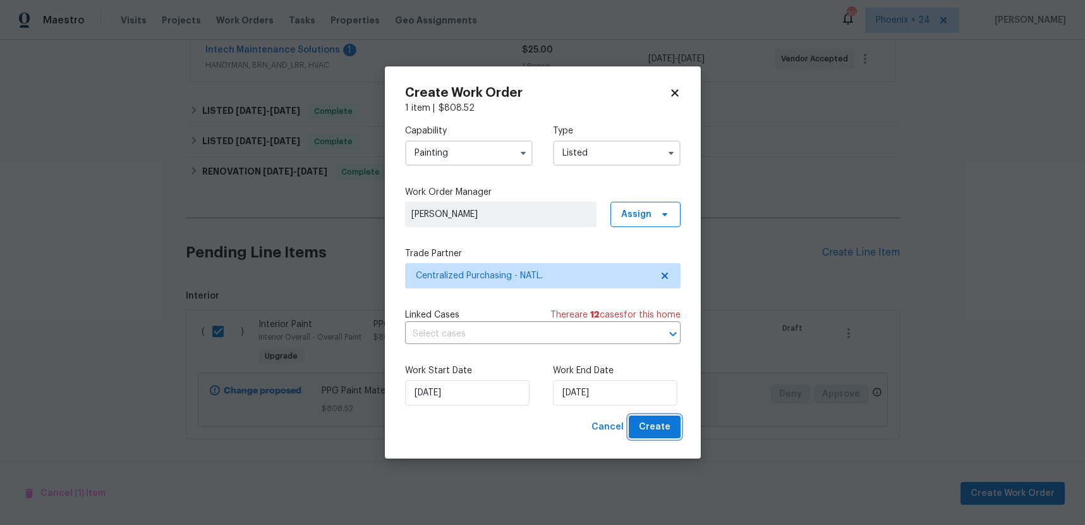
click at [662, 432] on span "Create" at bounding box center [655, 427] width 32 height 16
checkbox input "false"
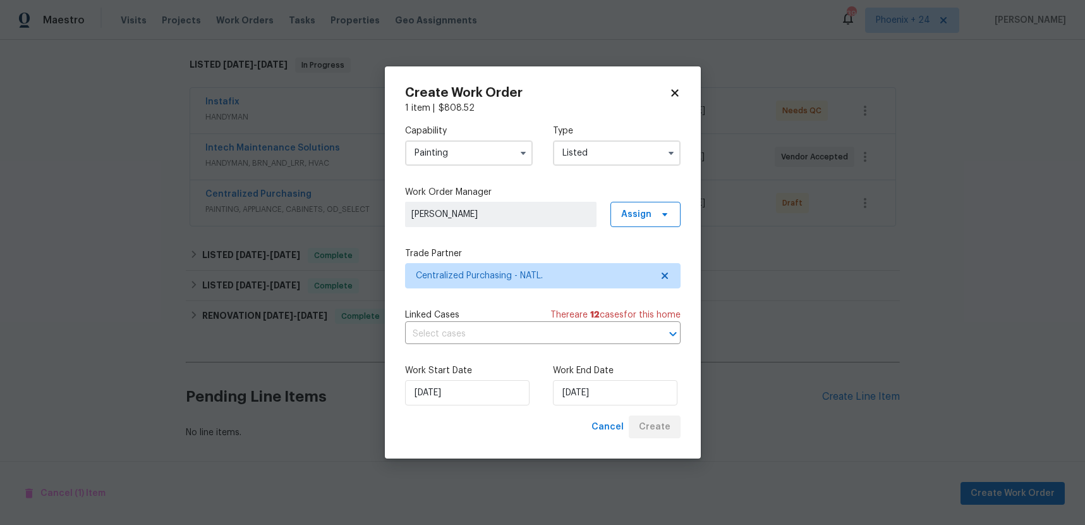
scroll to position [195, 0]
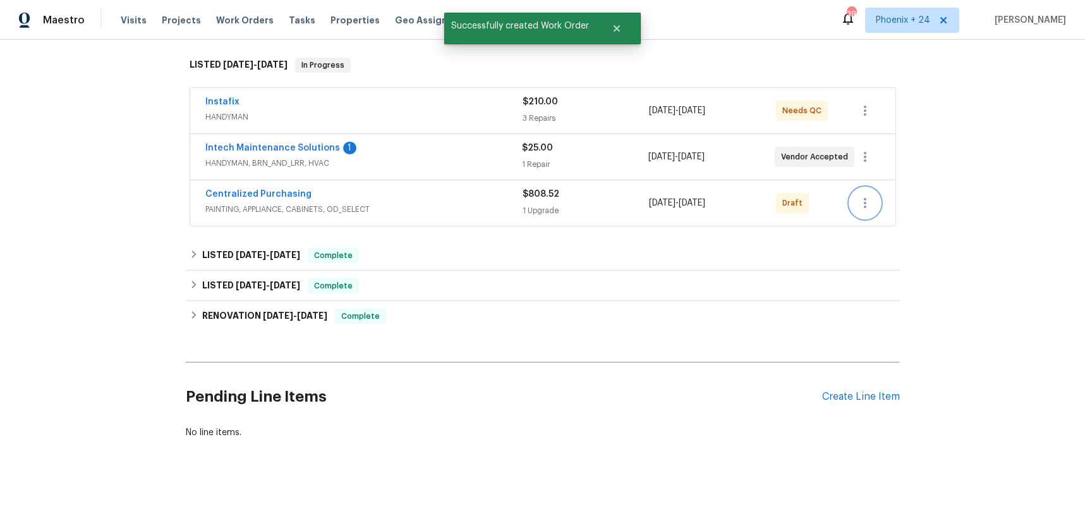
click at [870, 207] on icon "button" at bounding box center [865, 202] width 15 height 15
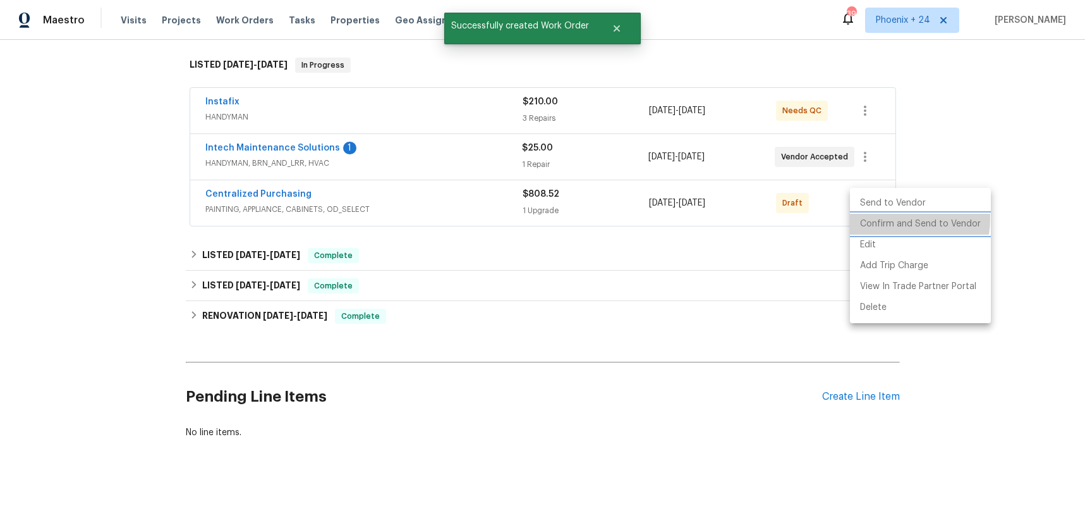
click at [872, 217] on li "Confirm and Send to Vendor" at bounding box center [920, 224] width 141 height 21
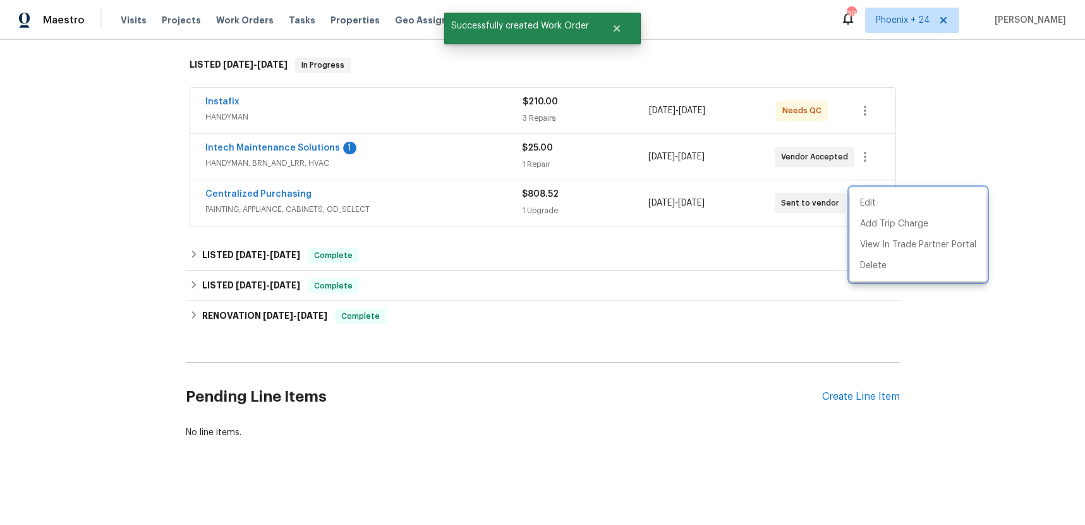
drag, startPoint x: 460, startPoint y: 192, endPoint x: 410, endPoint y: 190, distance: 49.3
click at [449, 192] on div at bounding box center [542, 262] width 1085 height 525
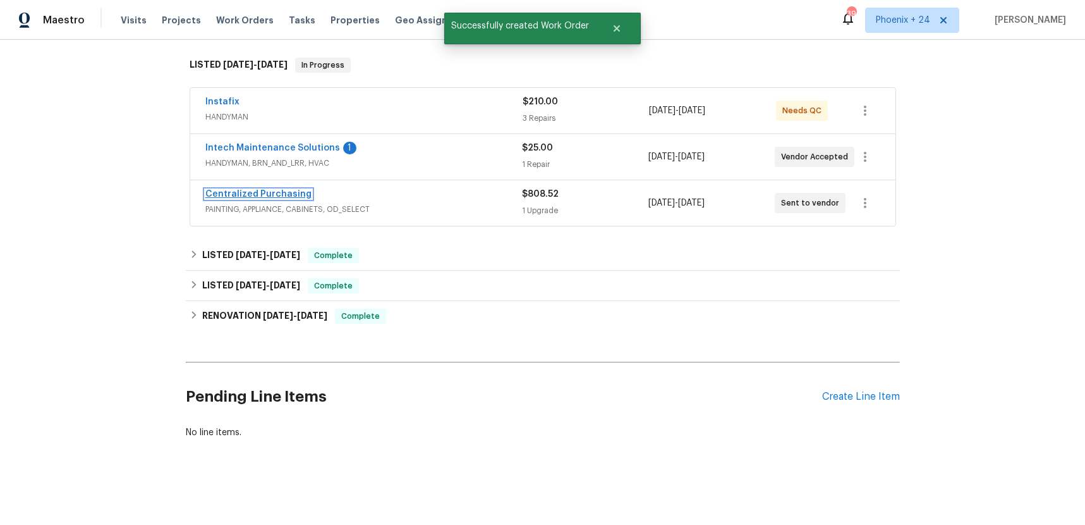
click at [264, 193] on link "Centralized Purchasing" at bounding box center [258, 194] width 106 height 9
